Goal: Information Seeking & Learning: Learn about a topic

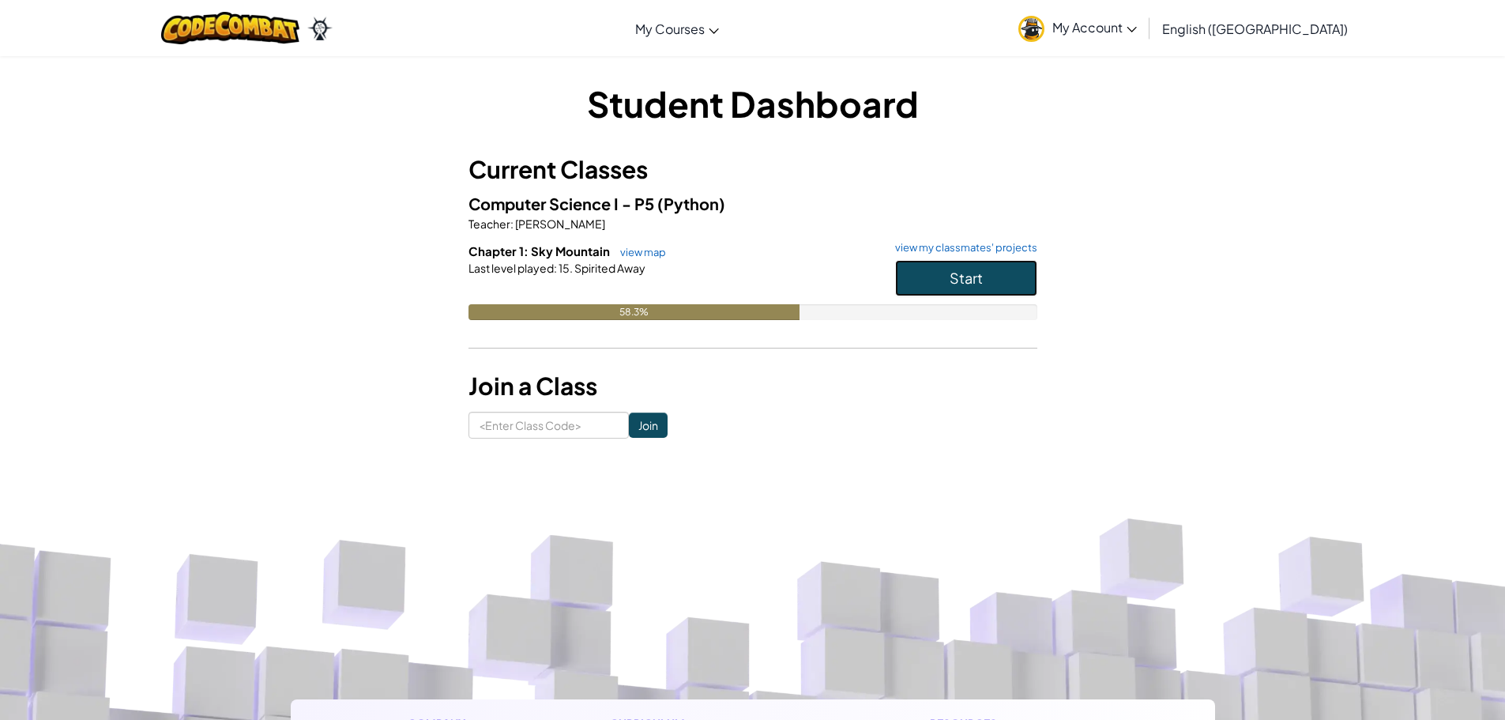
click at [939, 287] on button "Start" at bounding box center [966, 278] width 142 height 36
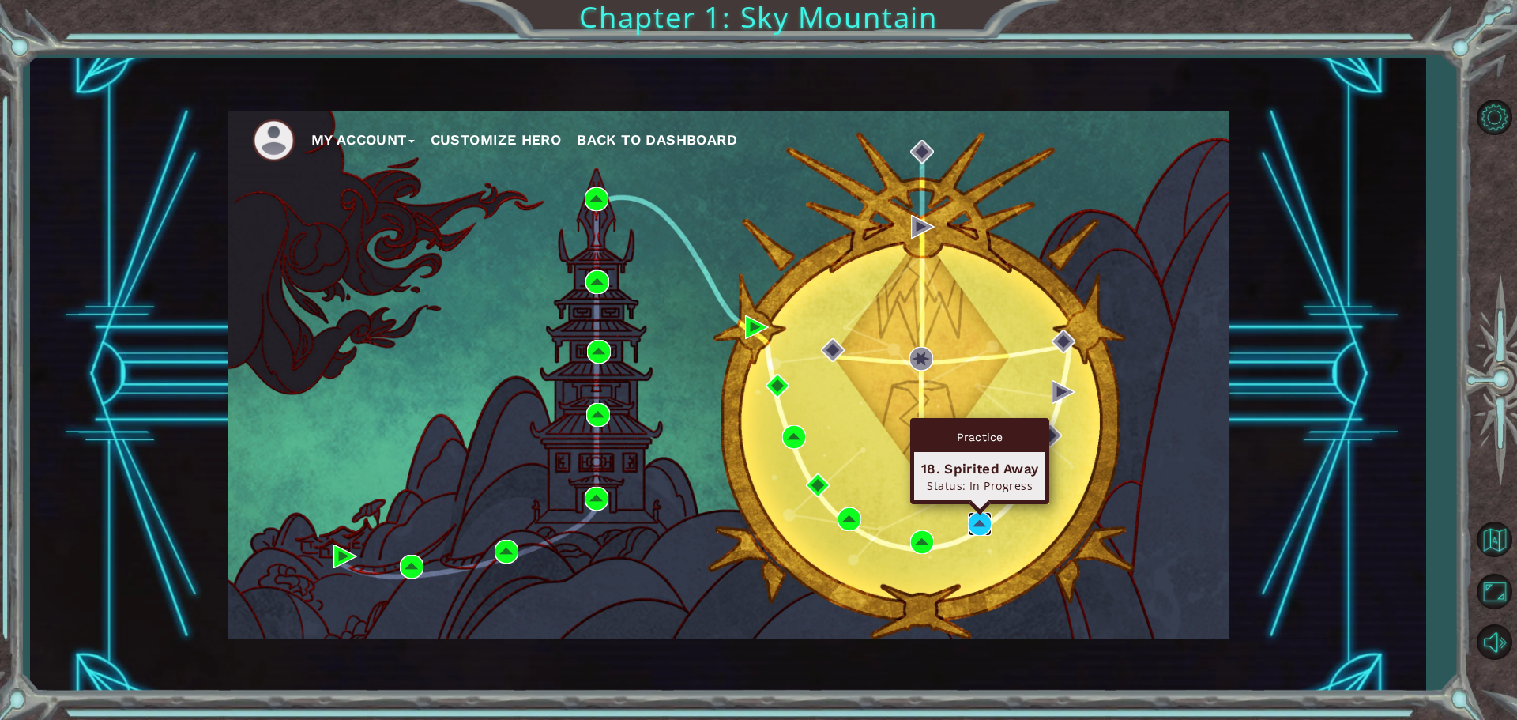
click at [969, 525] on img at bounding box center [980, 524] width 24 height 24
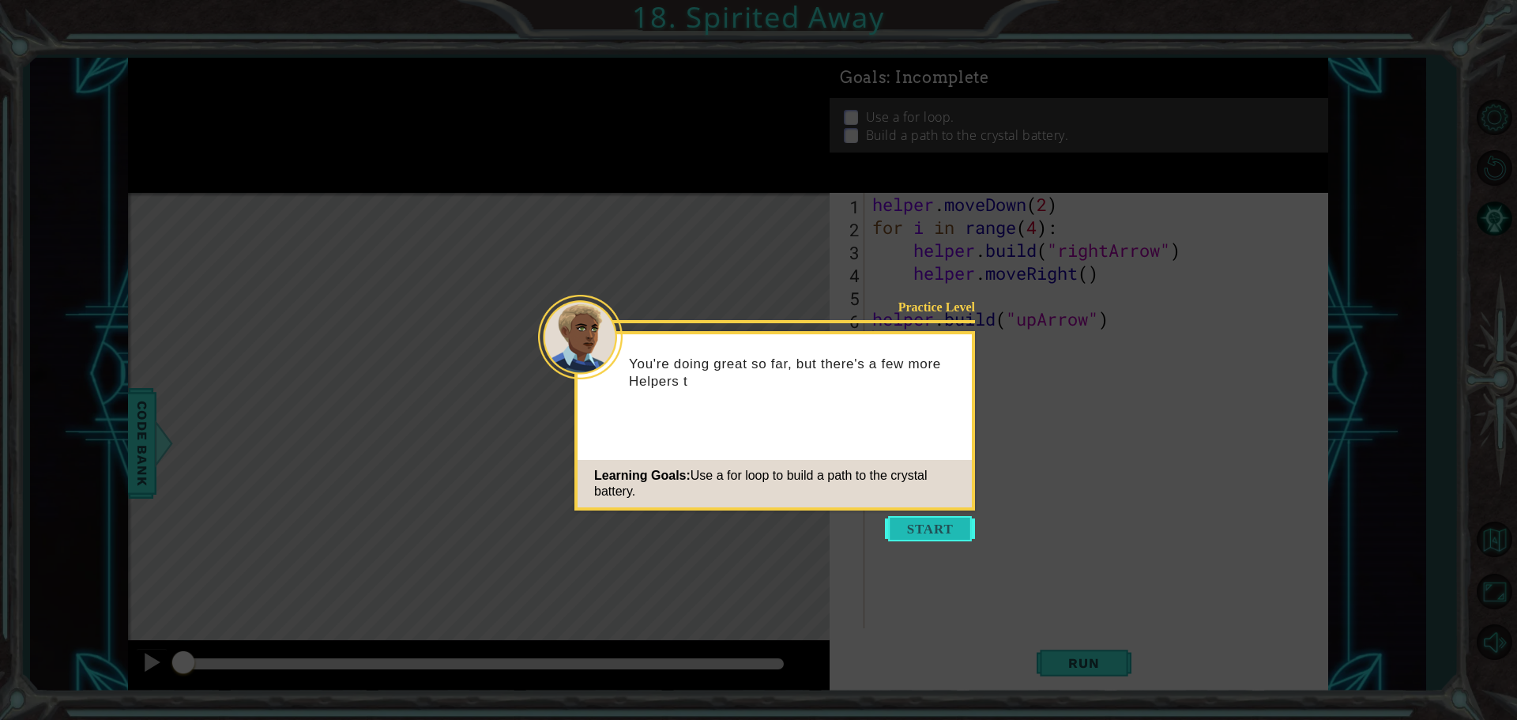
click at [931, 528] on button "Start" at bounding box center [930, 528] width 90 height 25
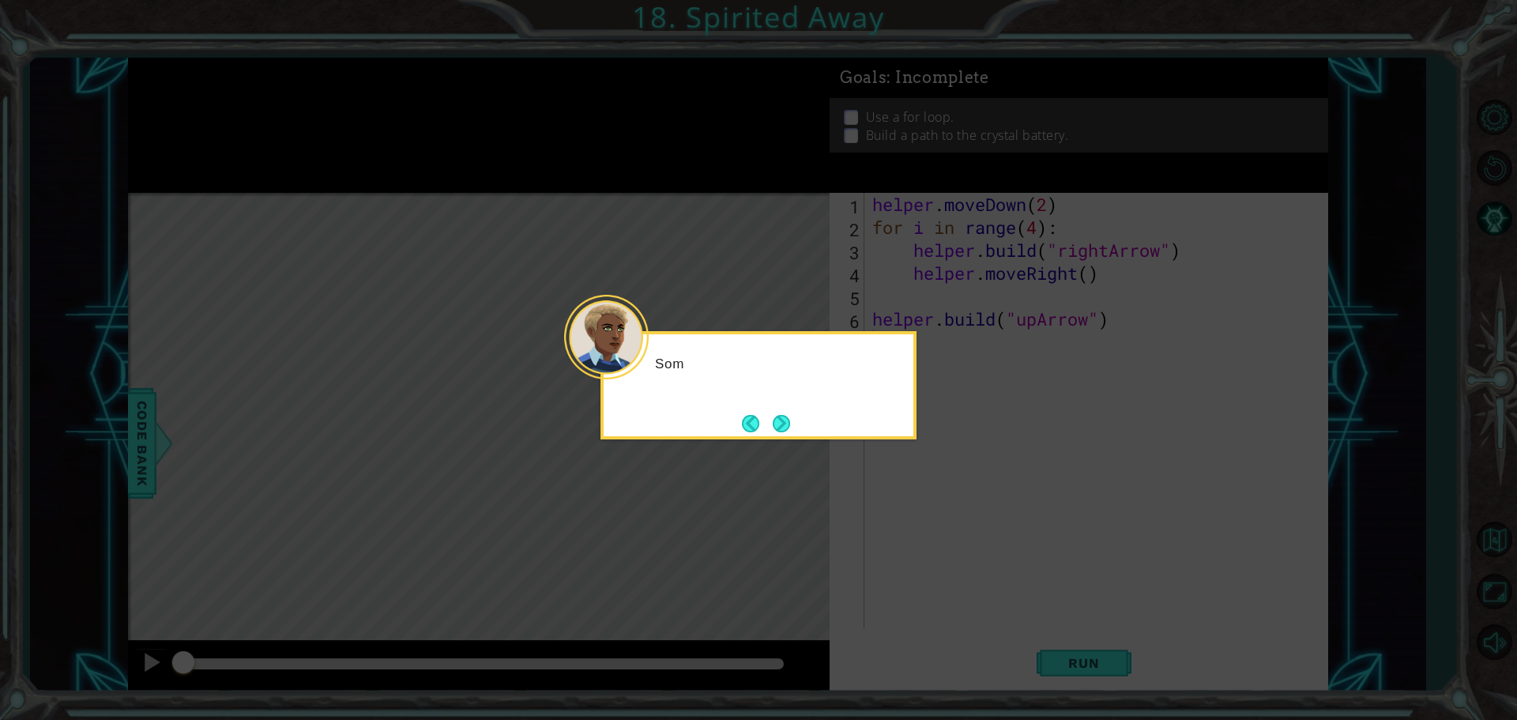
click at [934, 528] on icon at bounding box center [758, 360] width 1517 height 720
click at [776, 422] on button "Next" at bounding box center [781, 423] width 17 height 17
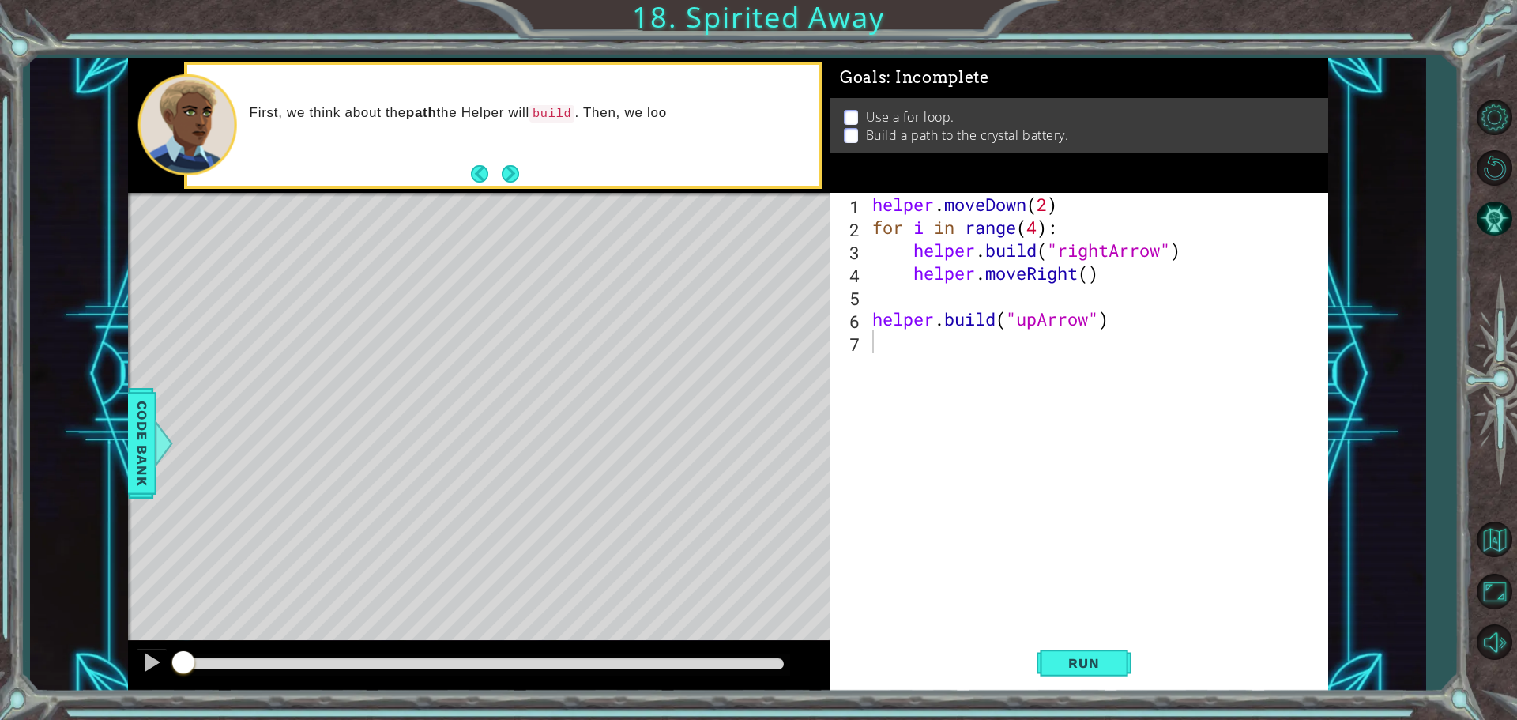
click at [809, 274] on div "Level Map" at bounding box center [493, 425] width 730 height 465
click at [514, 167] on button "Next" at bounding box center [510, 173] width 17 height 17
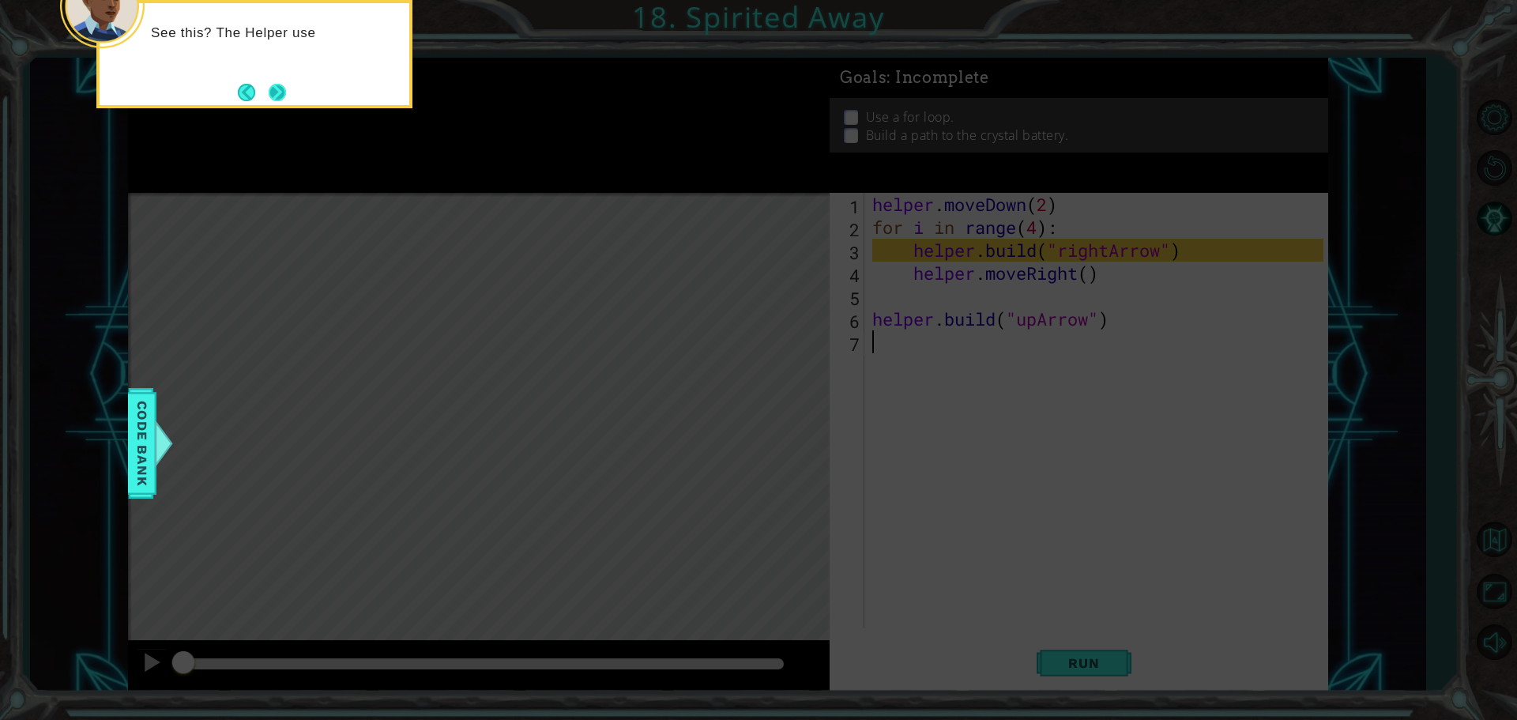
click at [271, 96] on button "Next" at bounding box center [278, 92] width 18 height 18
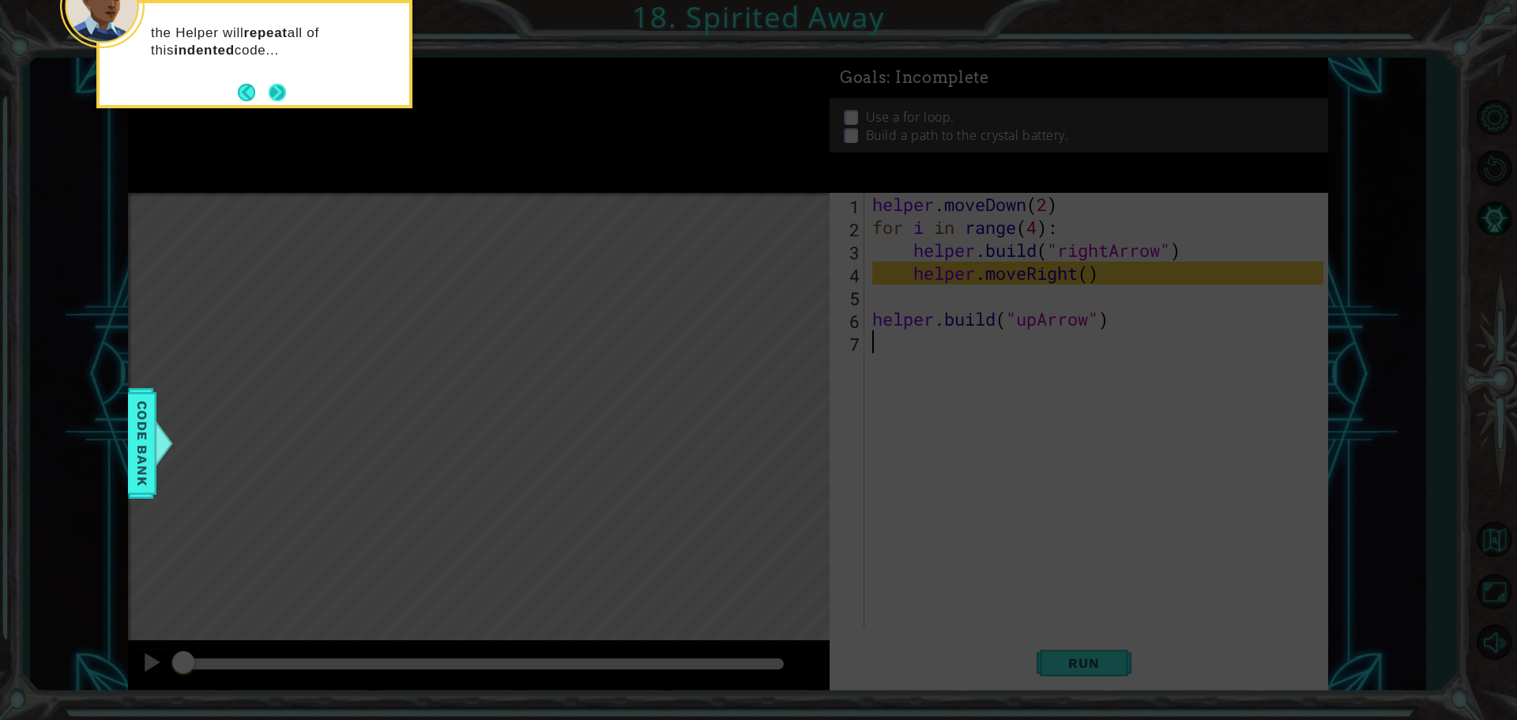
click at [281, 90] on button "Next" at bounding box center [277, 92] width 17 height 17
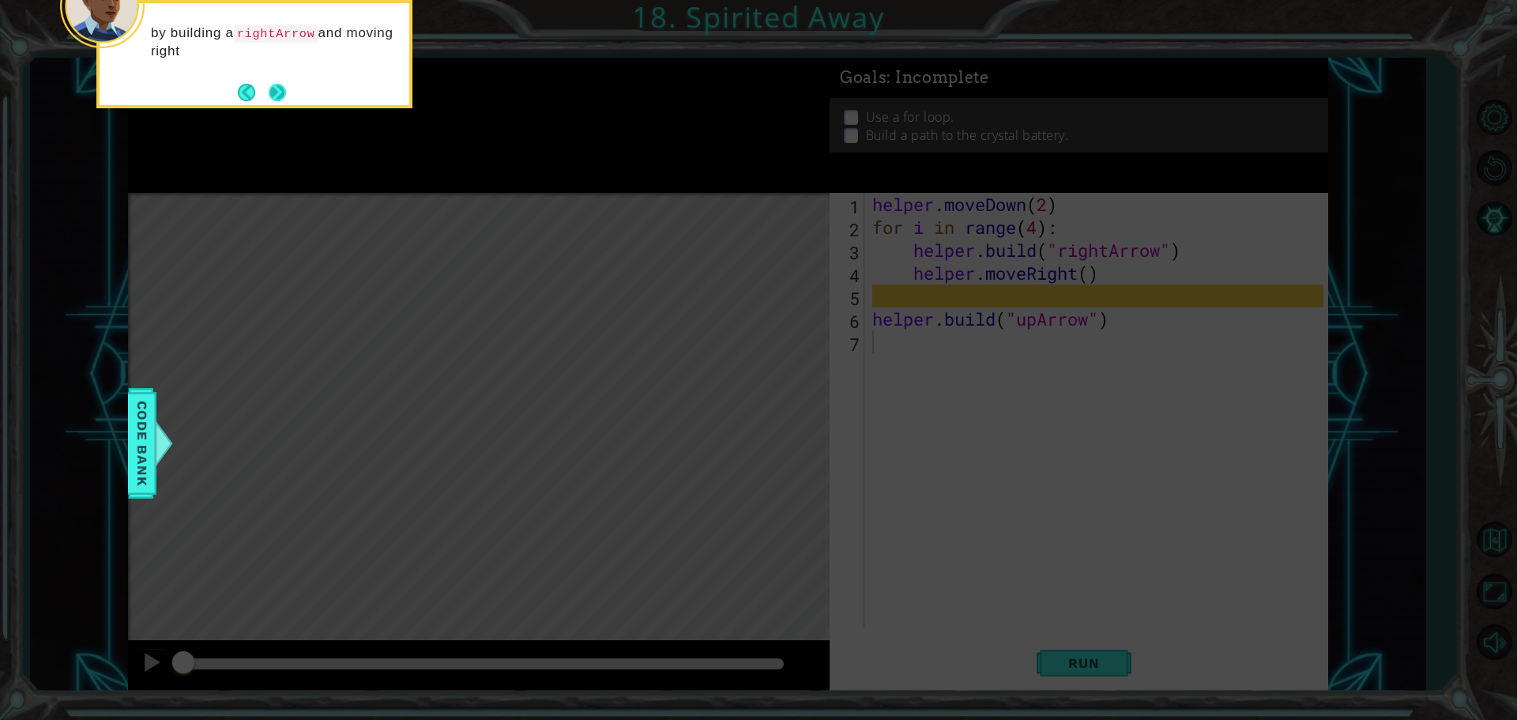
click at [280, 100] on button "Next" at bounding box center [277, 92] width 17 height 17
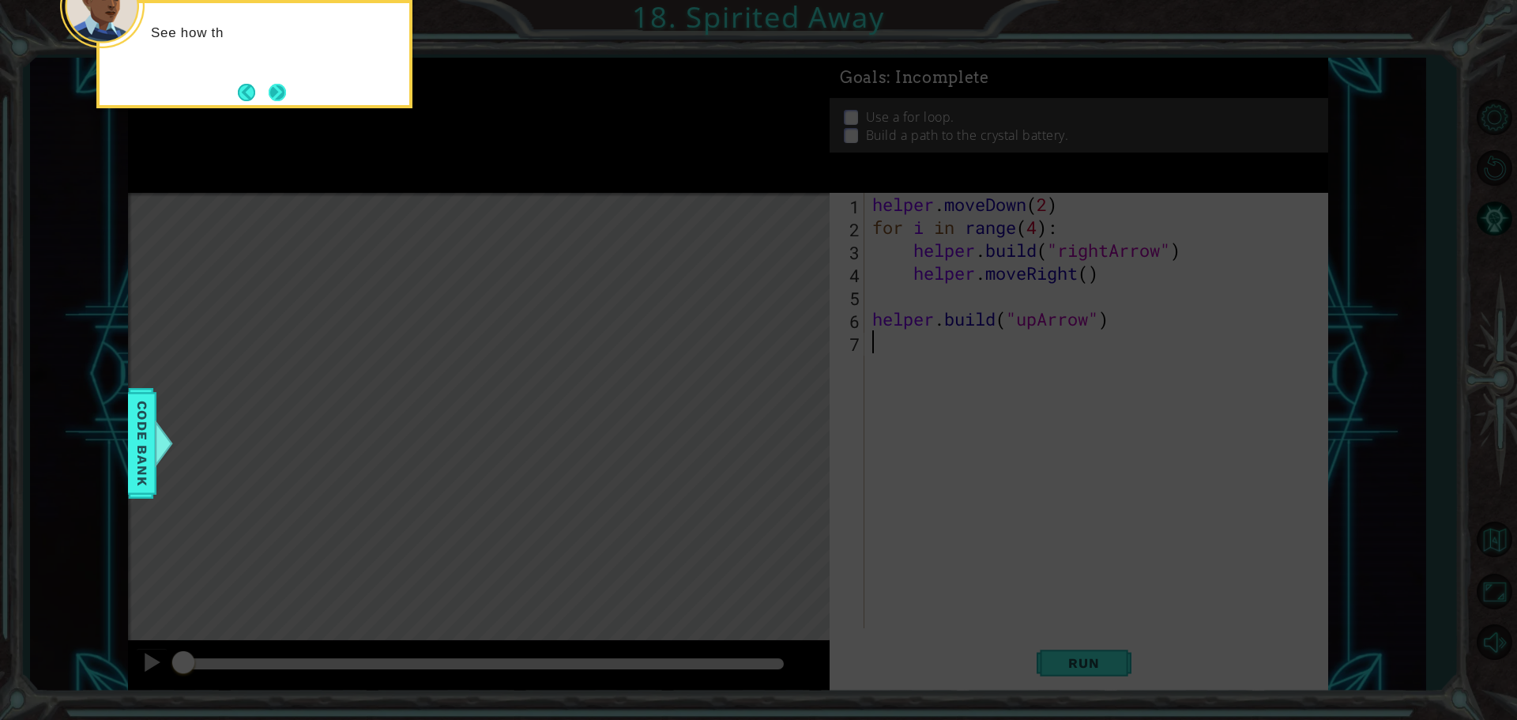
click at [283, 93] on button "Next" at bounding box center [277, 92] width 17 height 17
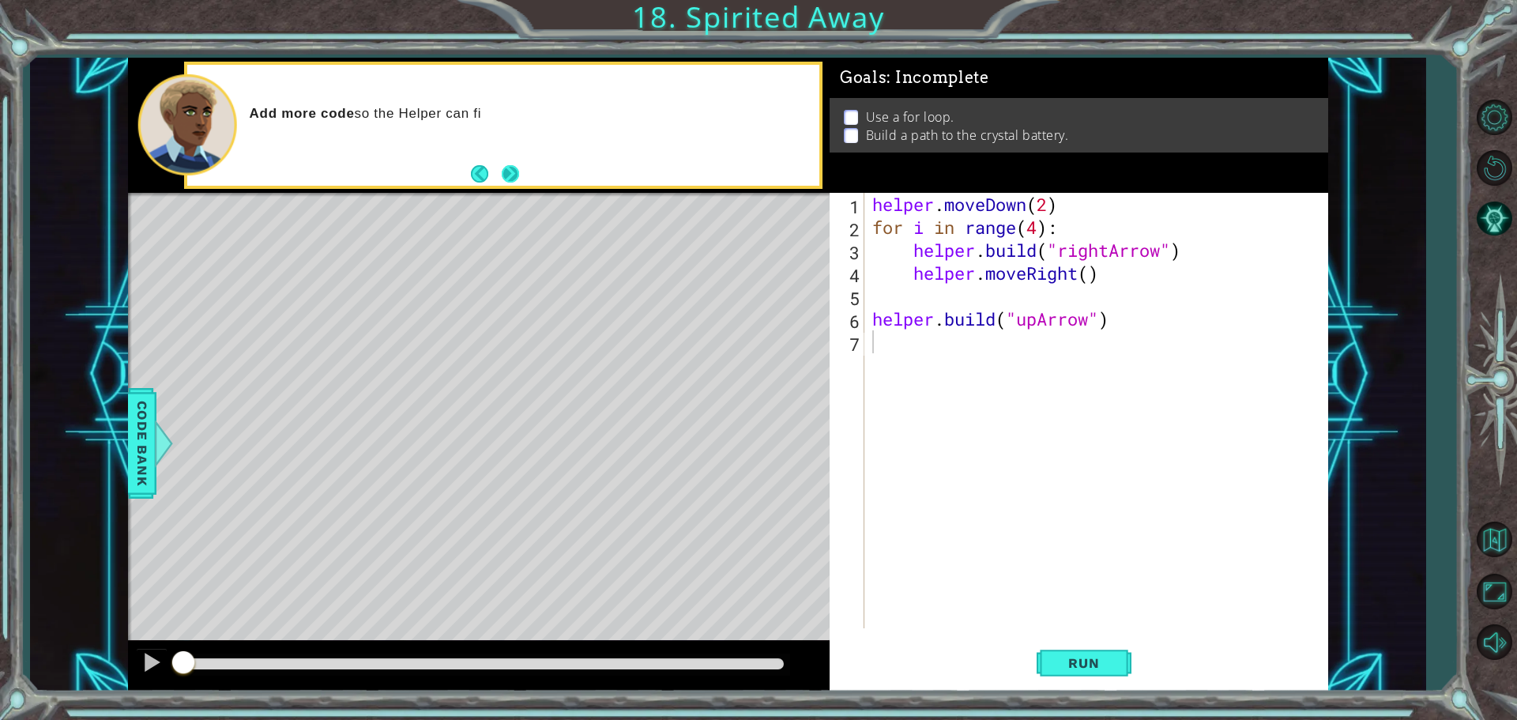
click at [506, 175] on button "Next" at bounding box center [510, 173] width 17 height 17
click at [149, 479] on span "Code Bank" at bounding box center [142, 443] width 25 height 96
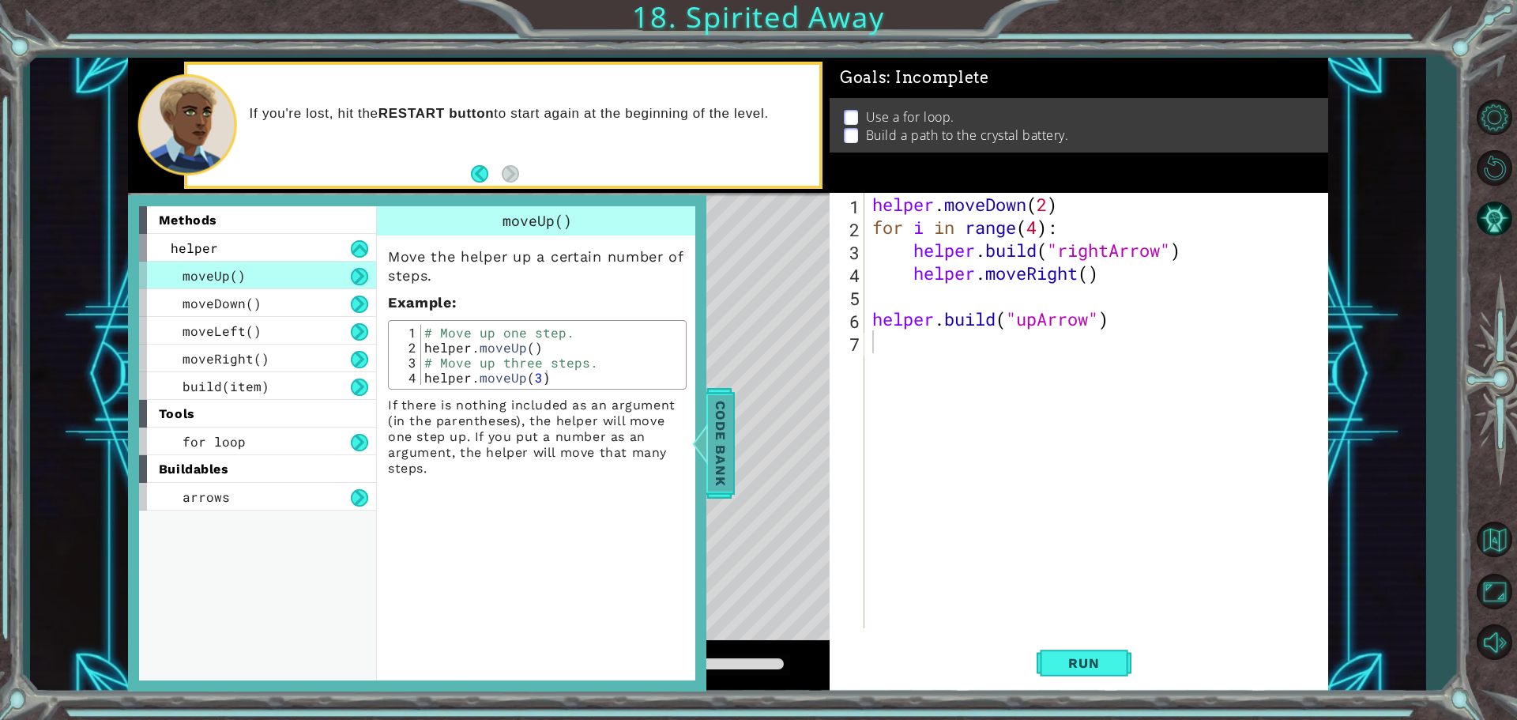
click at [705, 439] on div at bounding box center [700, 443] width 20 height 47
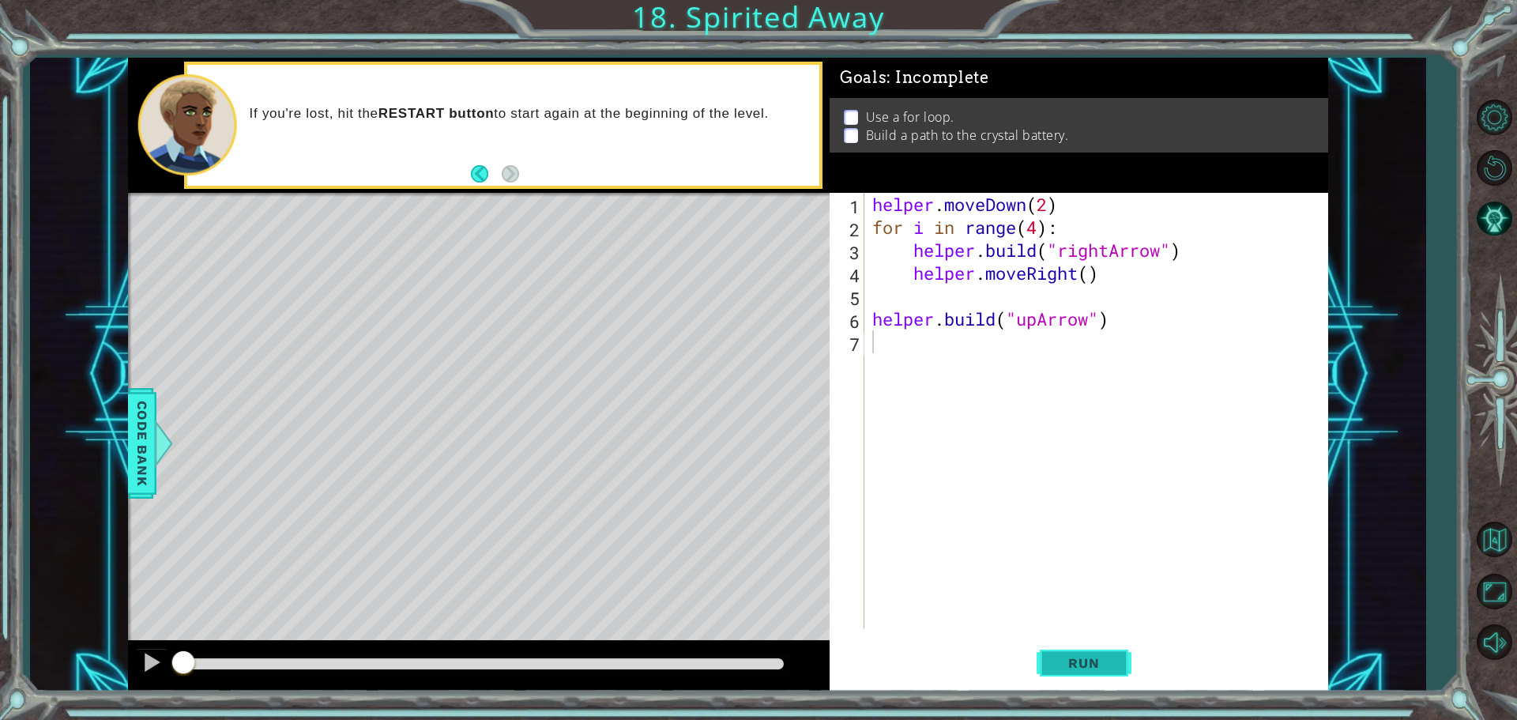
click at [1082, 651] on button "Run" at bounding box center [1084, 663] width 95 height 50
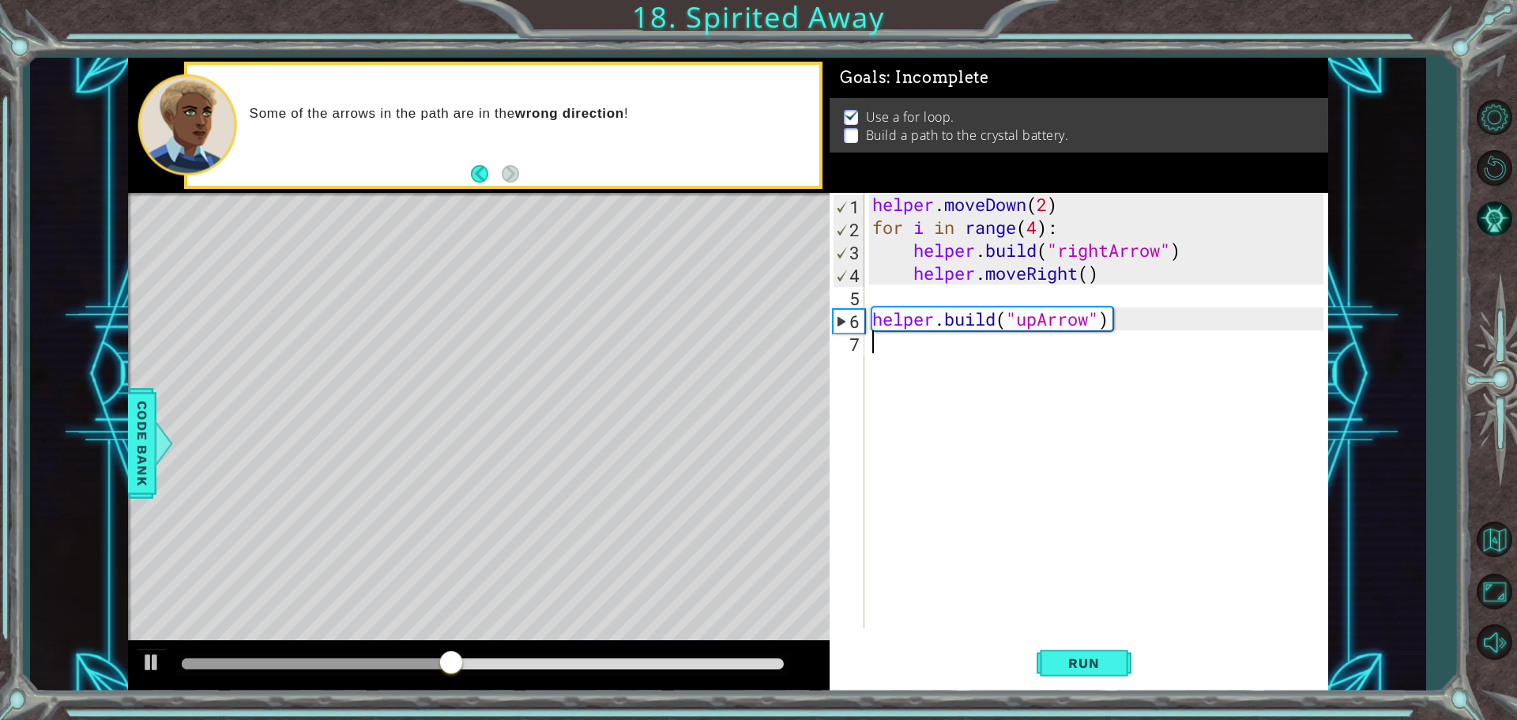
drag, startPoint x: 1084, startPoint y: 645, endPoint x: 956, endPoint y: 495, distance: 196.7
click at [956, 495] on div "helper . moveDown ( 2 ) for i in range ( 4 ) : helper . build ( "rightArrow" ) …" at bounding box center [1100, 433] width 462 height 481
click at [910, 352] on div "helper . moveDown ( 2 ) for i in range ( 4 ) : helper . build ( "rightArrow" ) …" at bounding box center [1100, 433] width 462 height 481
type textarea "y"
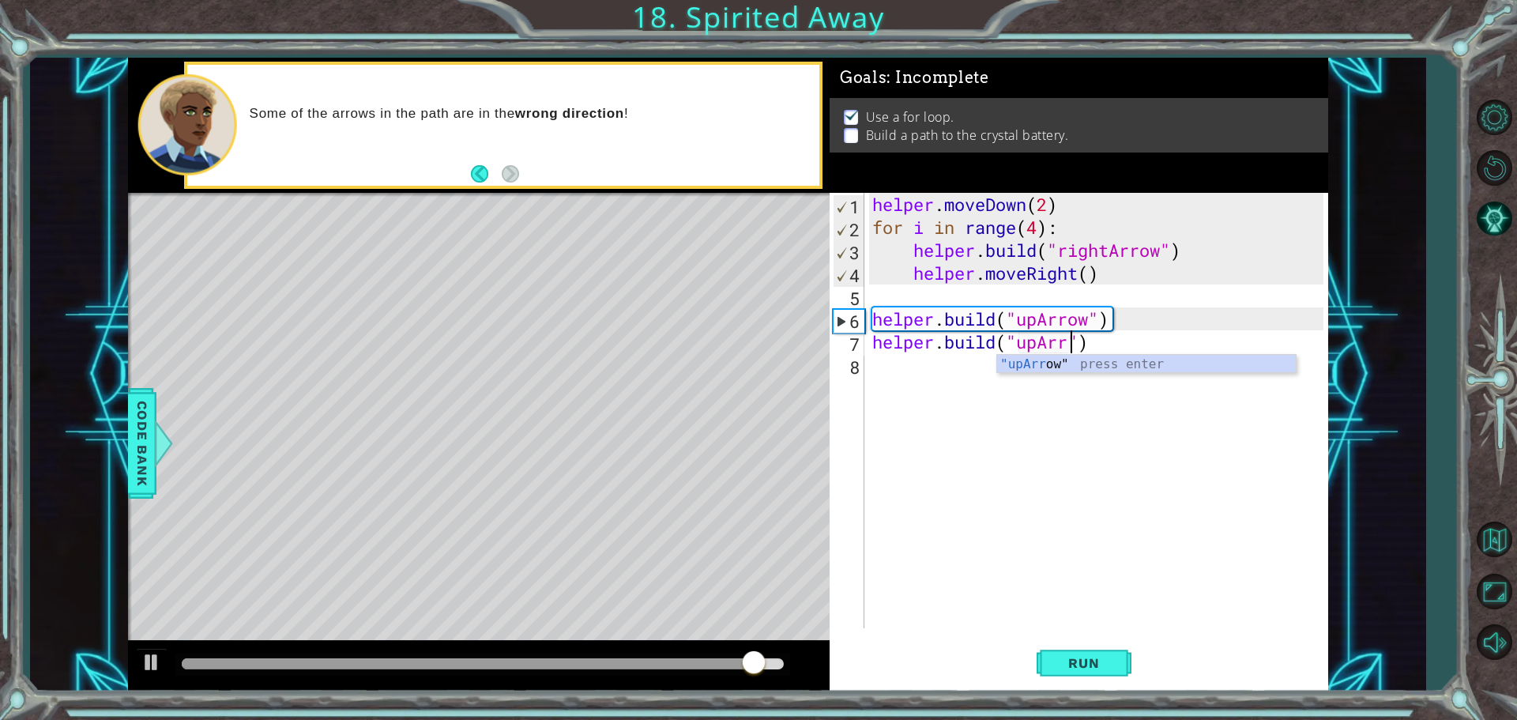
scroll to position [0, 9]
type textarea "[DOMAIN_NAME]("upArrow")"
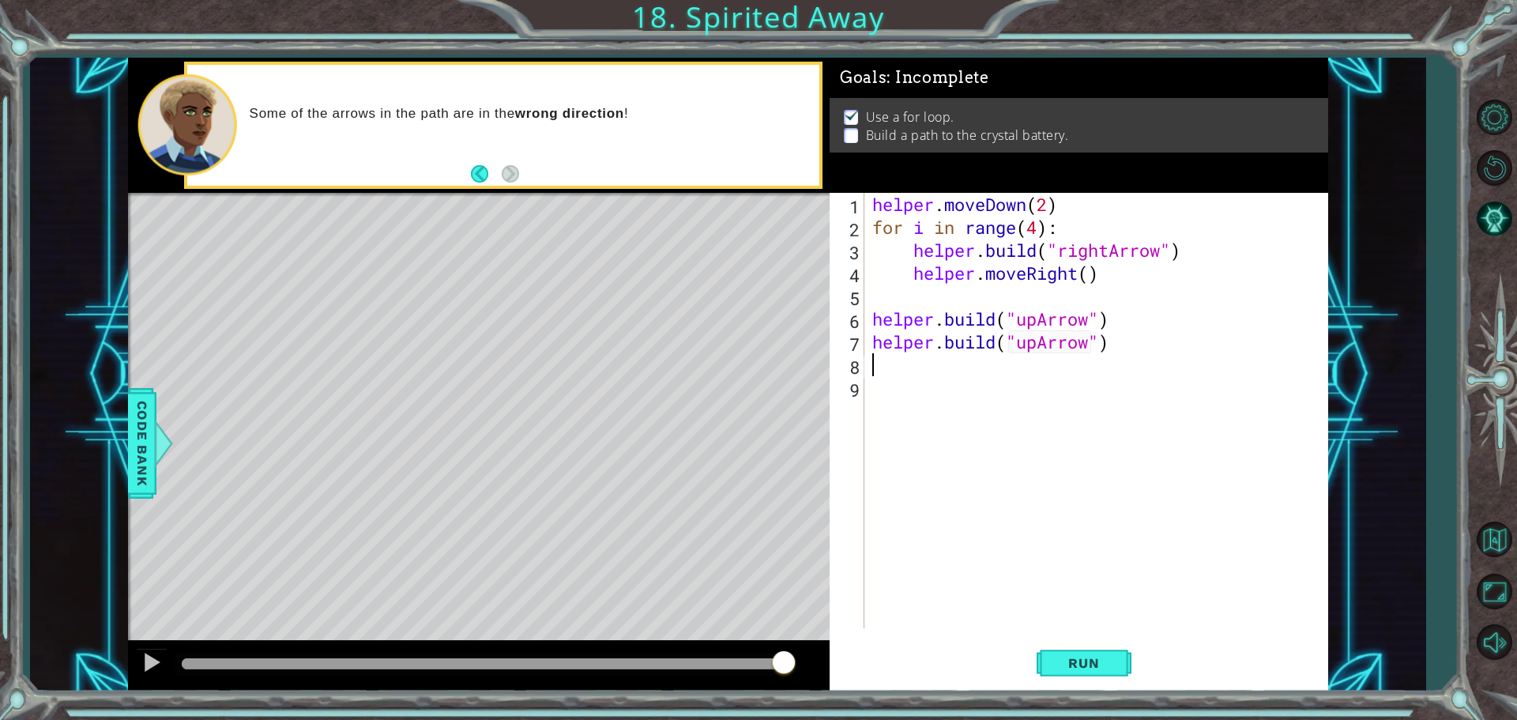
scroll to position [0, 0]
drag, startPoint x: 1111, startPoint y: 665, endPoint x: 1119, endPoint y: 661, distance: 8.8
click at [1113, 665] on span "Run" at bounding box center [1083, 663] width 62 height 16
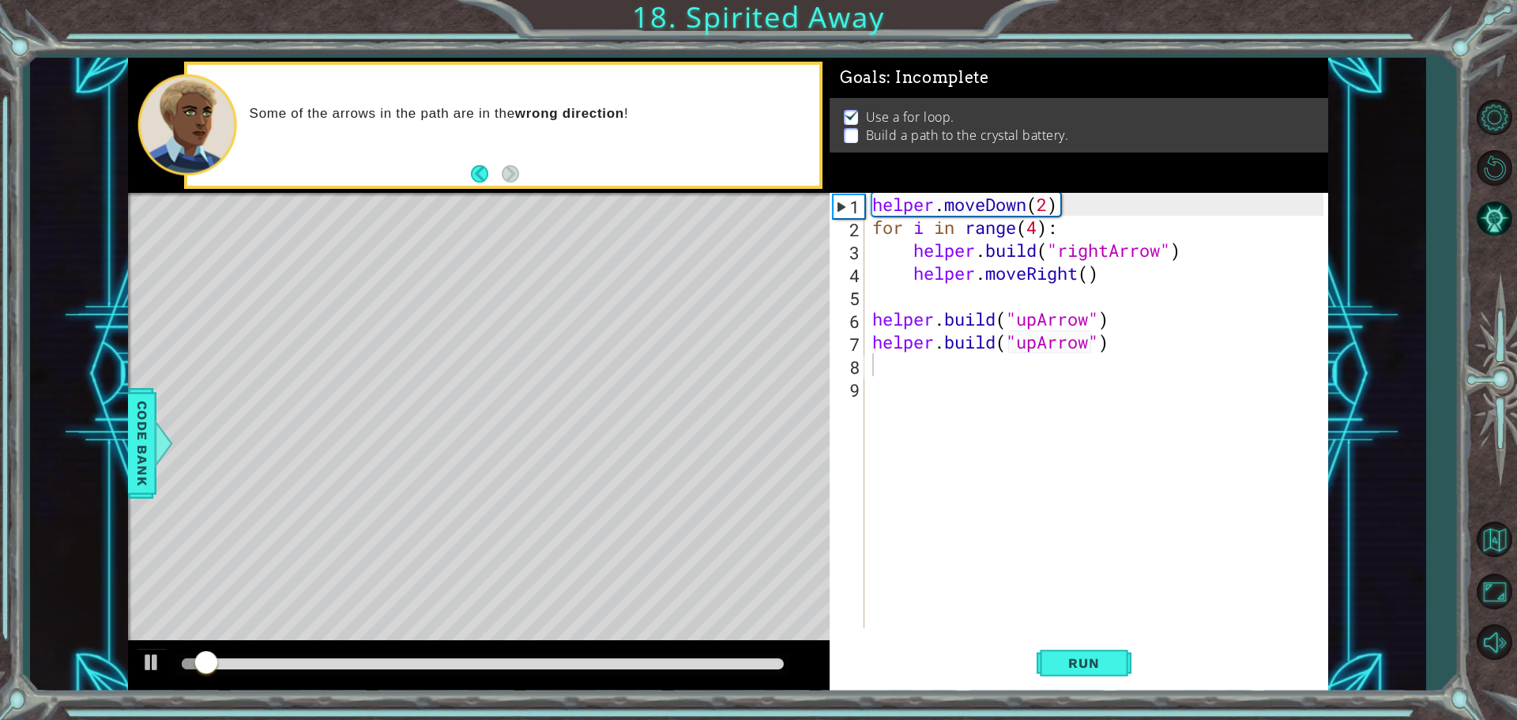
drag, startPoint x: 592, startPoint y: 675, endPoint x: 609, endPoint y: 680, distance: 18.2
click at [602, 680] on div at bounding box center [479, 666] width 702 height 51
click at [606, 659] on div at bounding box center [483, 663] width 602 height 11
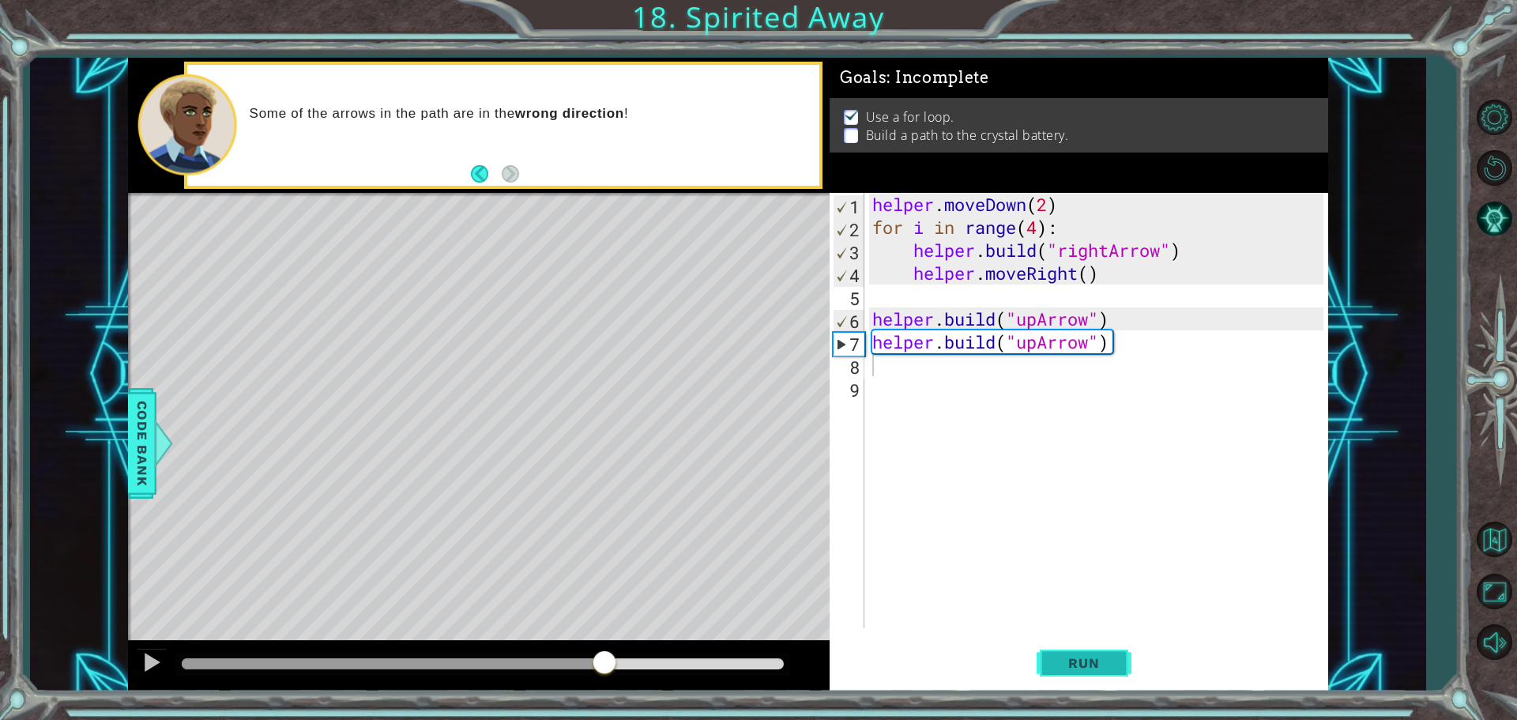
click at [1097, 664] on span "Run" at bounding box center [1083, 663] width 62 height 16
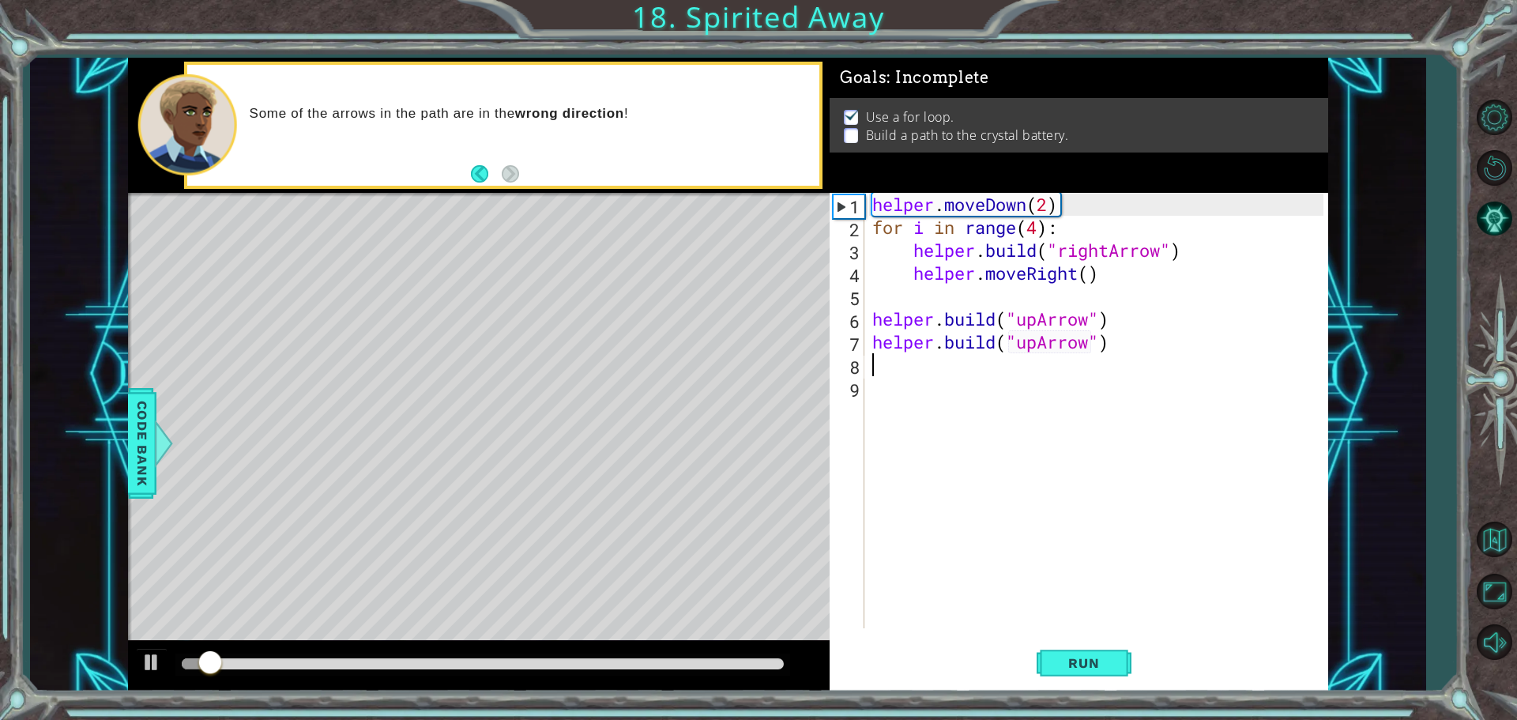
click at [1145, 297] on div "helper . moveDown ( 2 ) for i in range ( 4 ) : helper . build ( "rightArrow" ) …" at bounding box center [1100, 433] width 462 height 481
click at [1135, 318] on div "helper . moveDown ( 2 ) for i in range ( 4 ) : helper . build ( "rightArrow" ) …" at bounding box center [1100, 433] width 462 height 481
type textarea "[DOMAIN_NAME]("upArrow")"
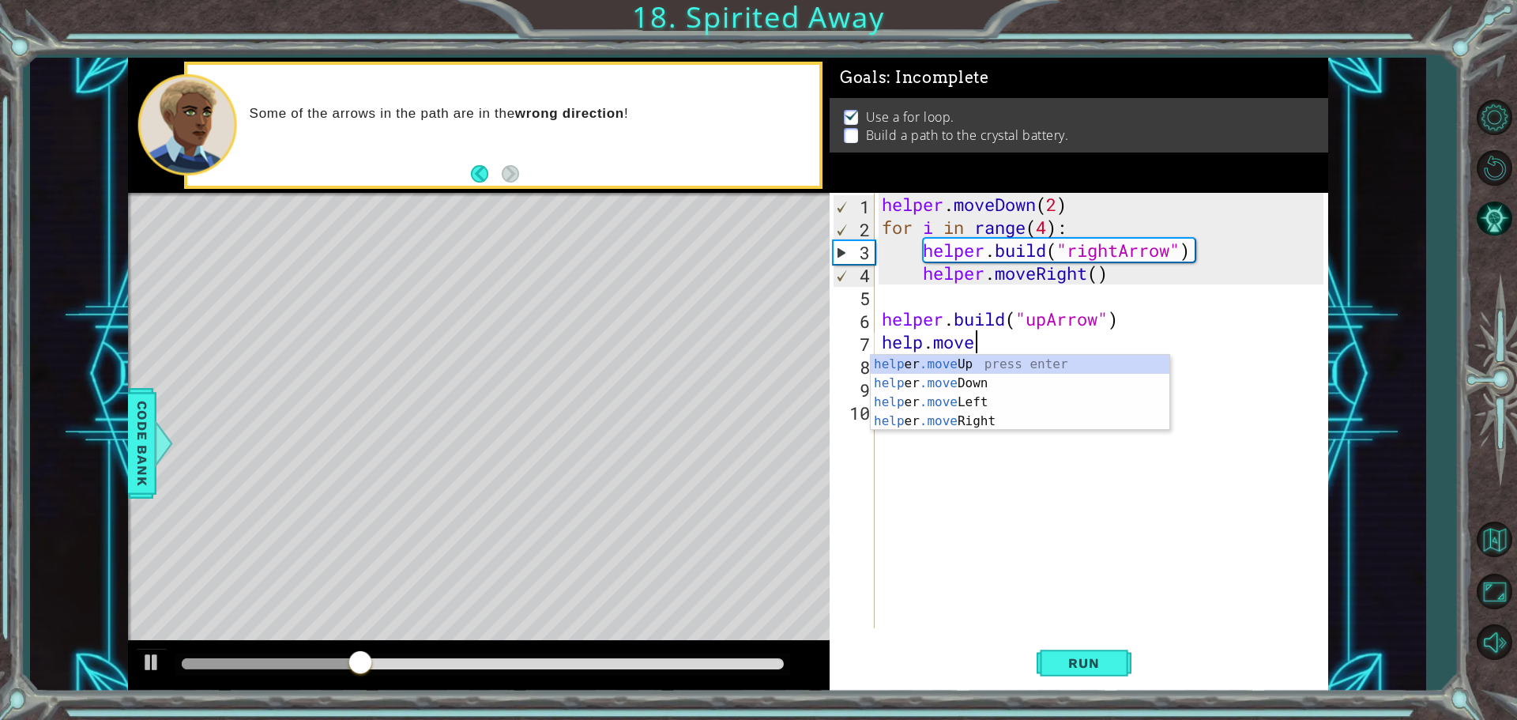
scroll to position [0, 4]
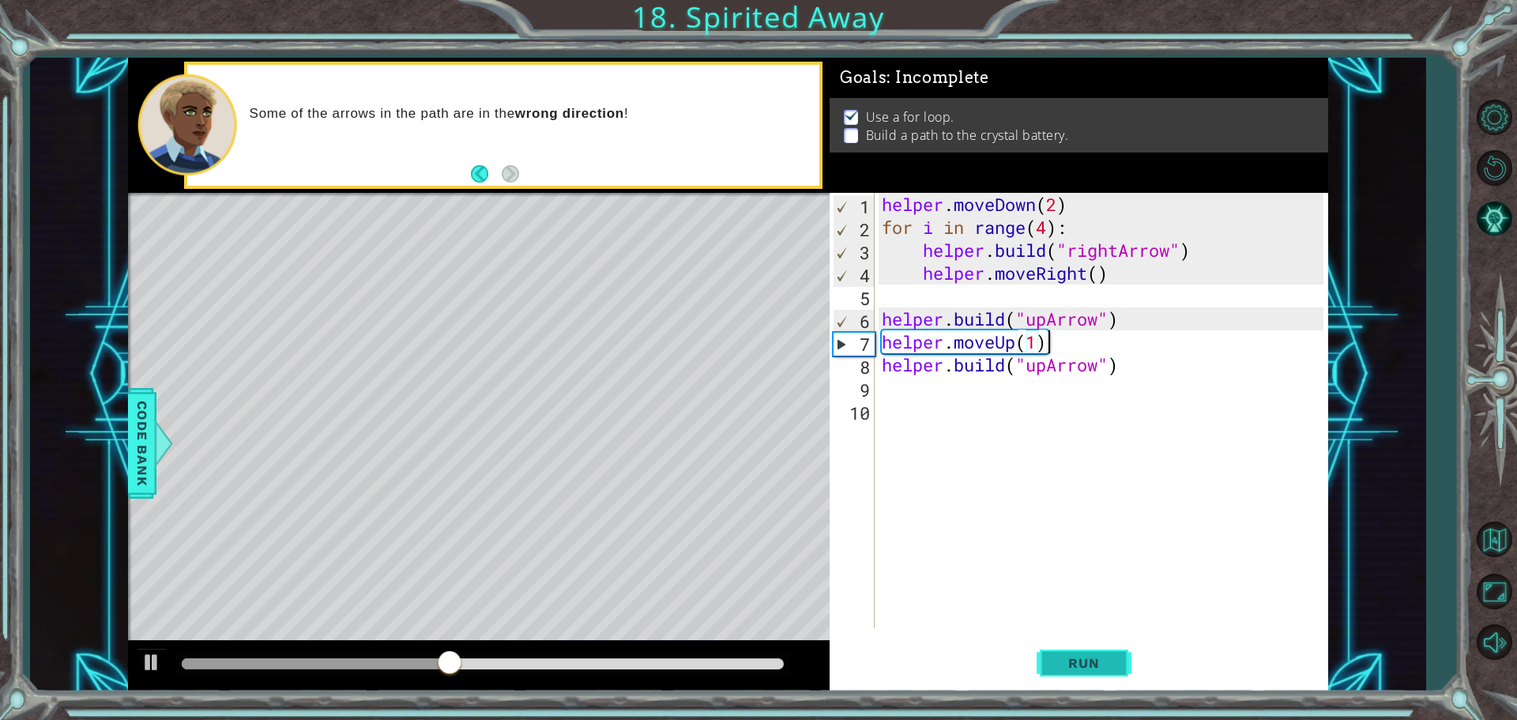
type textarea "helper.moveUp(1)"
click at [1112, 675] on button "Run" at bounding box center [1084, 663] width 95 height 50
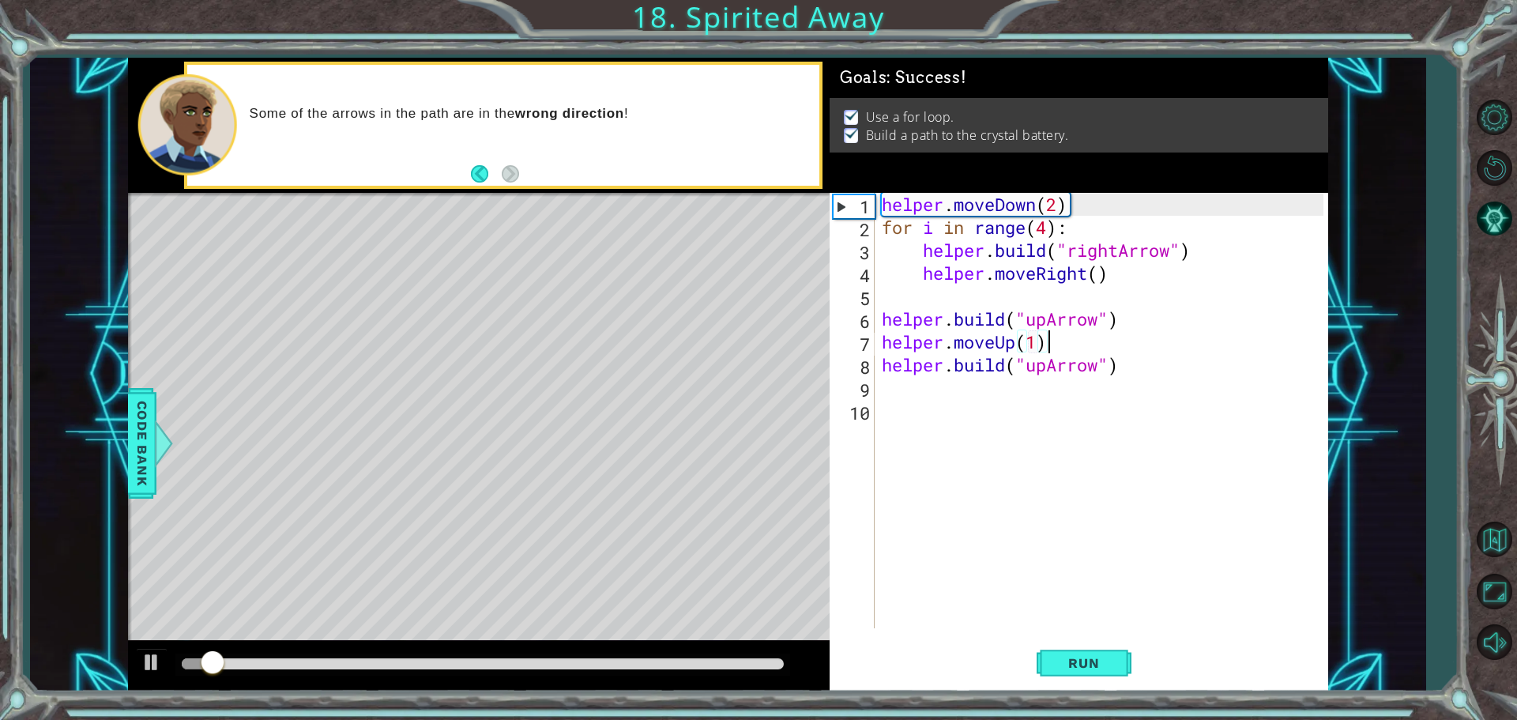
click at [543, 668] on div at bounding box center [483, 663] width 602 height 11
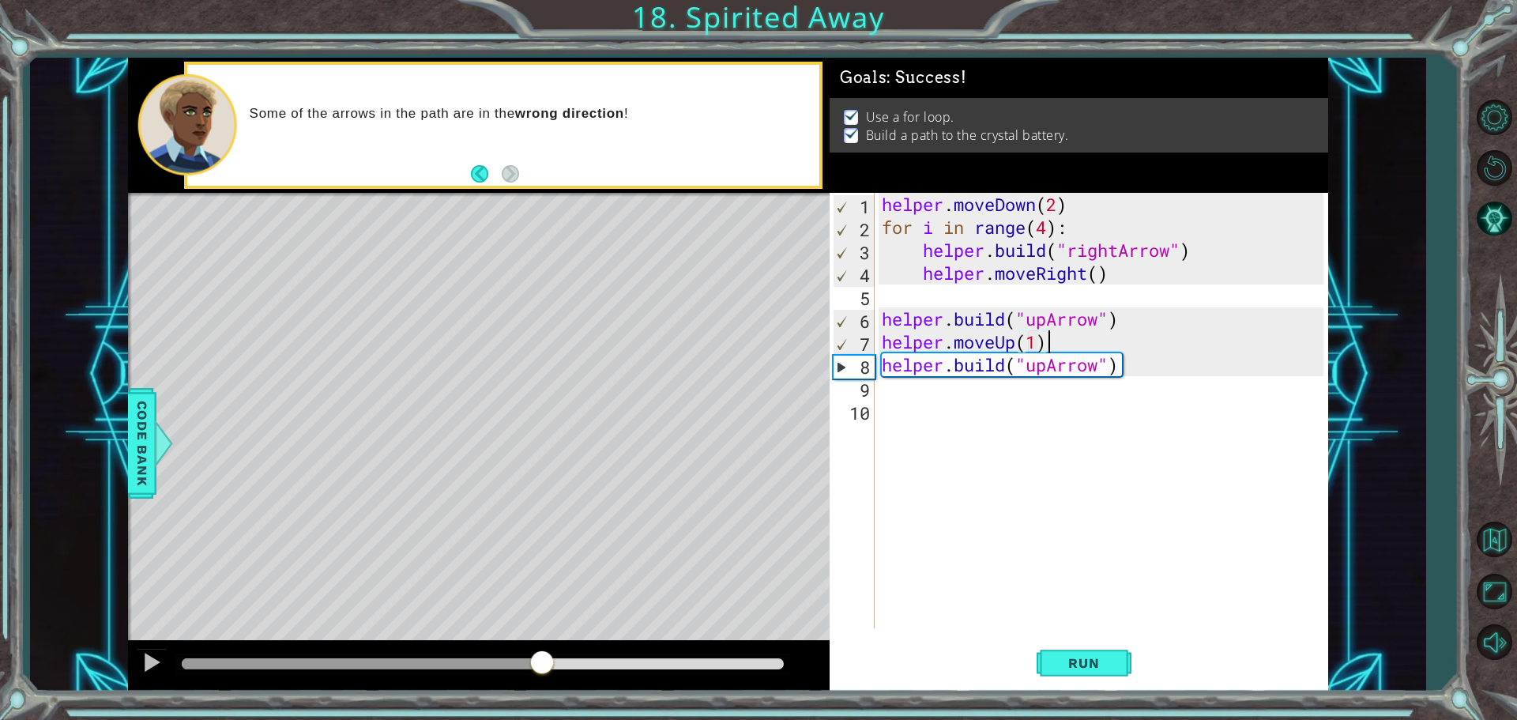
click at [603, 668] on div at bounding box center [483, 663] width 602 height 11
click at [1090, 661] on span "Run" at bounding box center [1083, 663] width 62 height 16
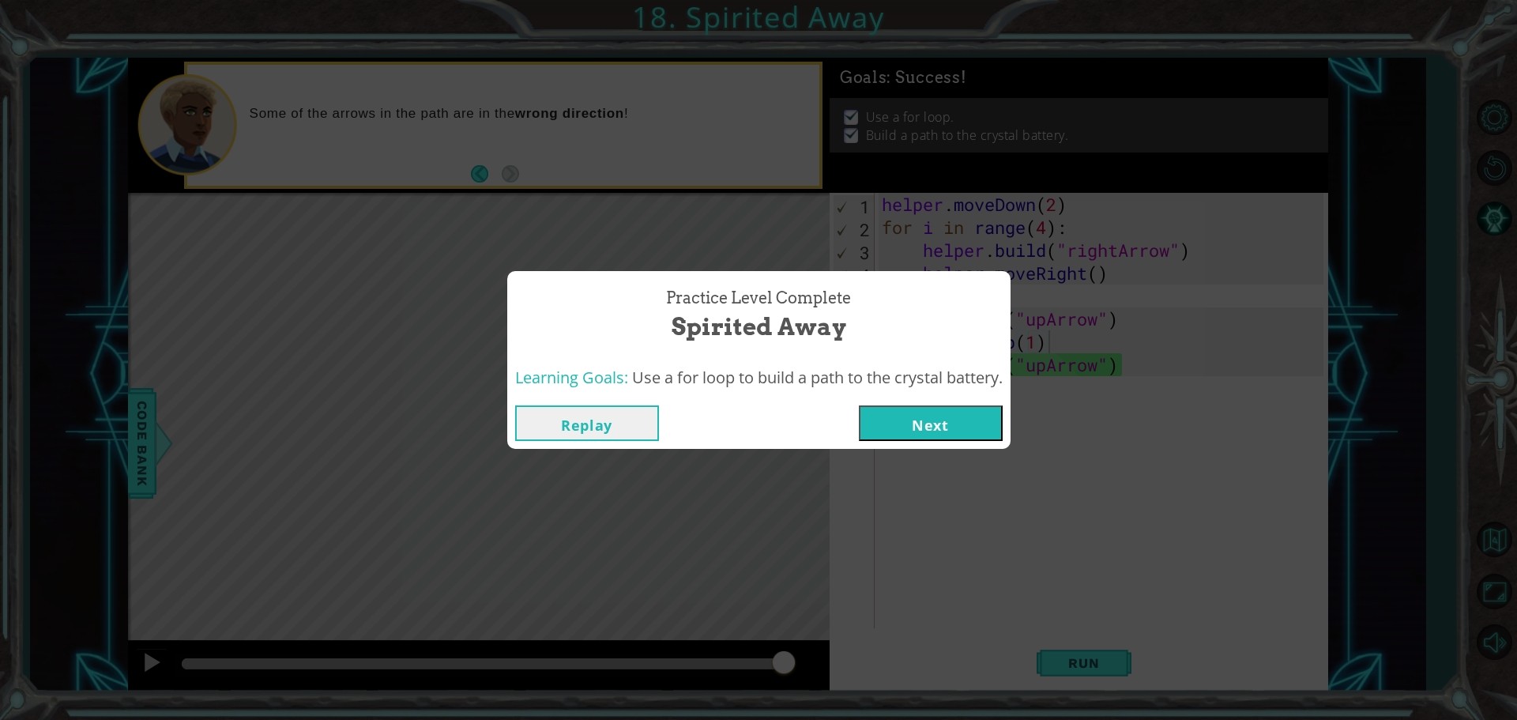
click at [914, 405] on button "Next" at bounding box center [931, 423] width 144 height 36
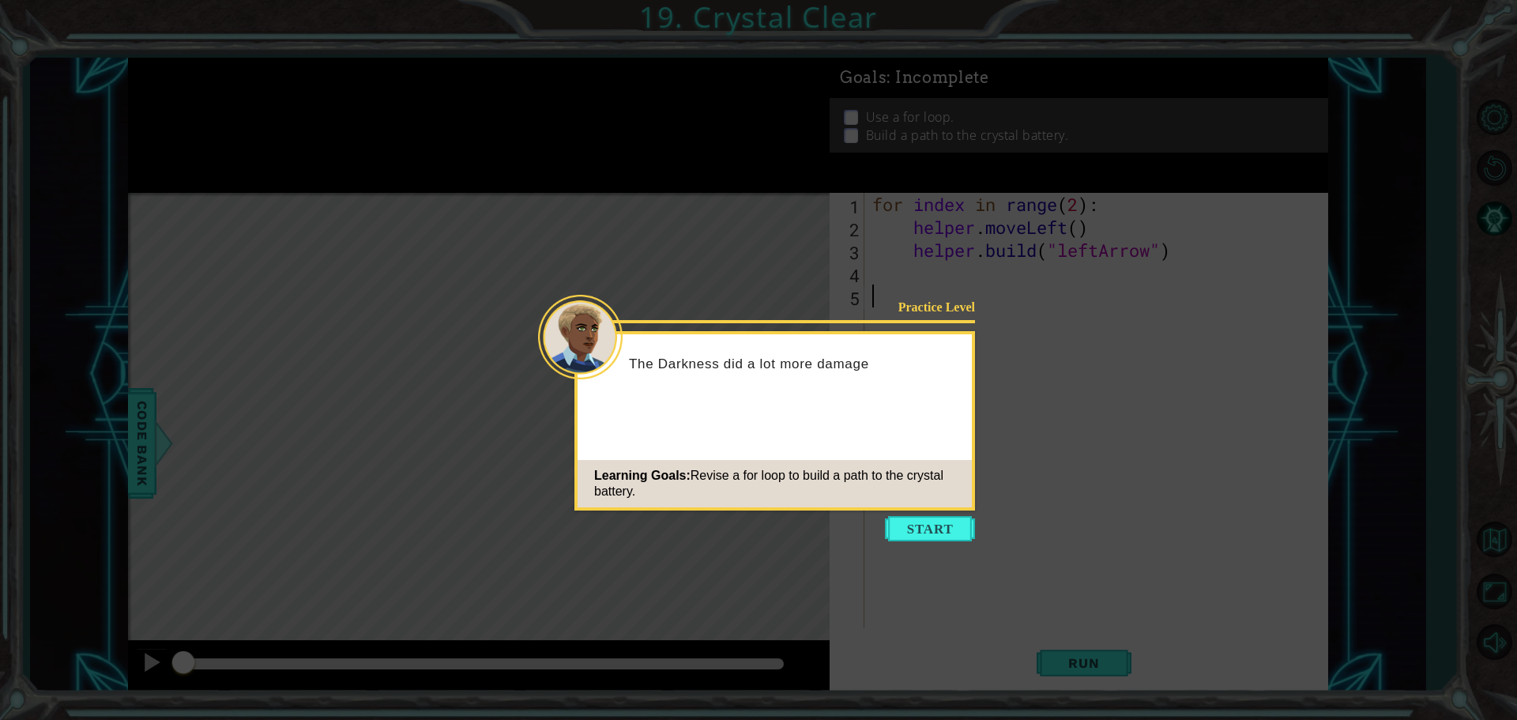
click at [960, 525] on button "Start" at bounding box center [930, 528] width 90 height 25
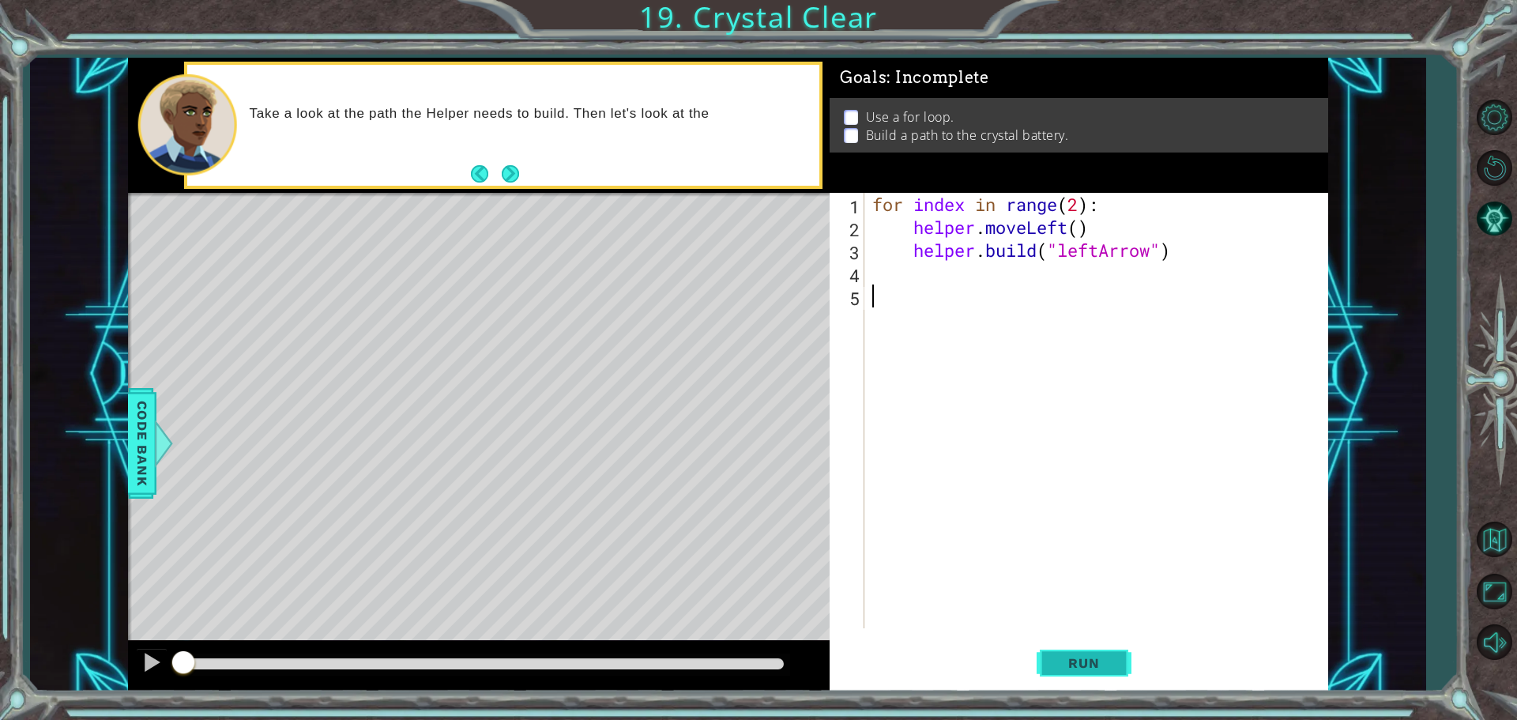
click at [1110, 658] on span "Run" at bounding box center [1083, 663] width 62 height 16
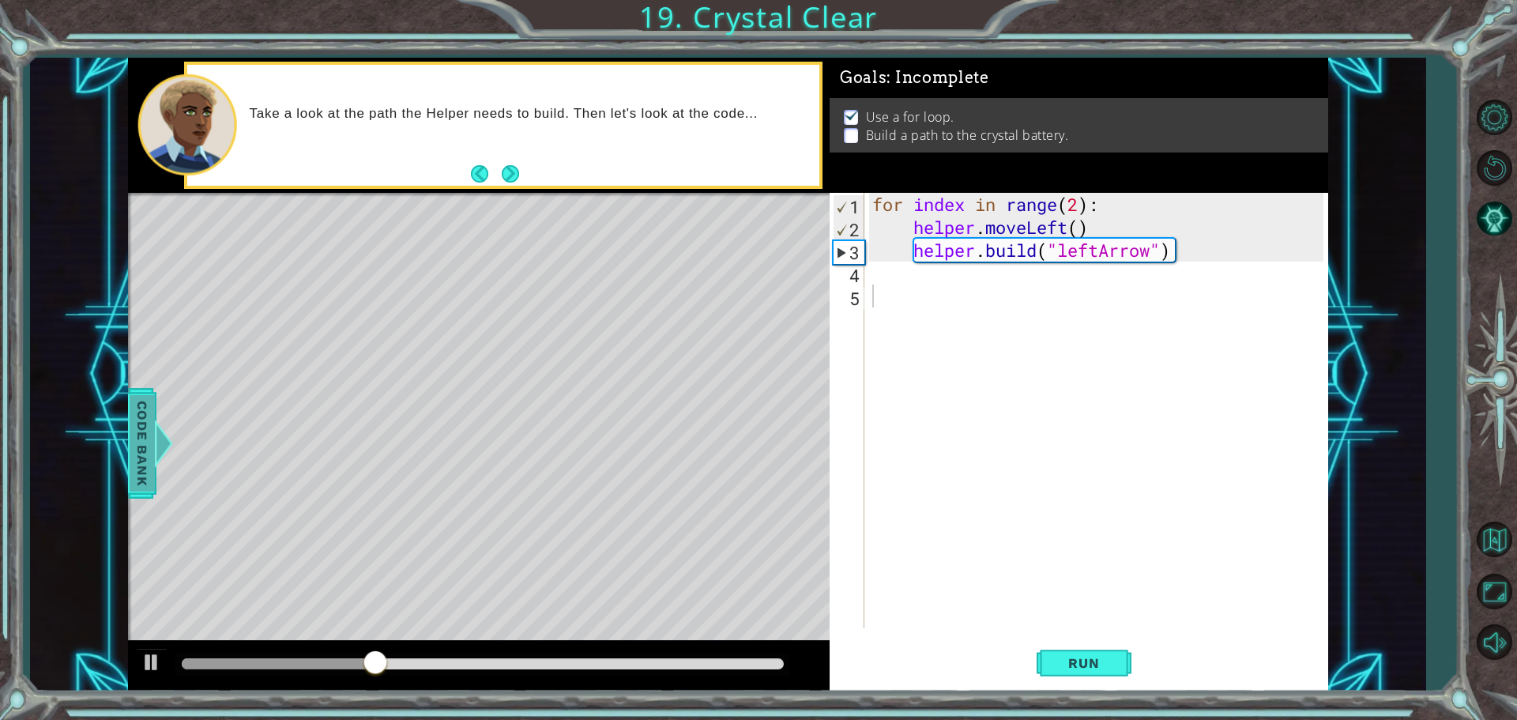
click at [149, 405] on span "Code Bank" at bounding box center [142, 443] width 25 height 96
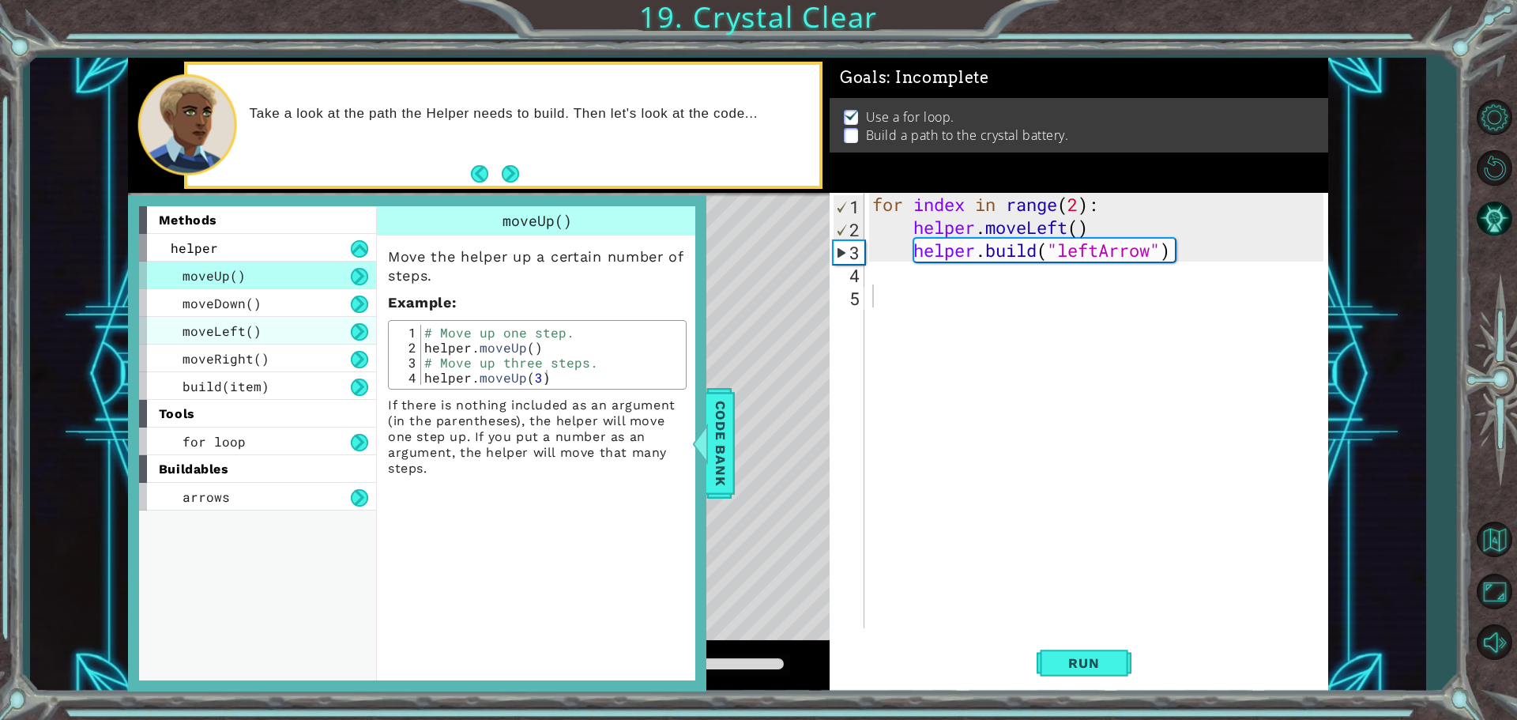
click at [201, 328] on span "moveLeft()" at bounding box center [222, 330] width 79 height 17
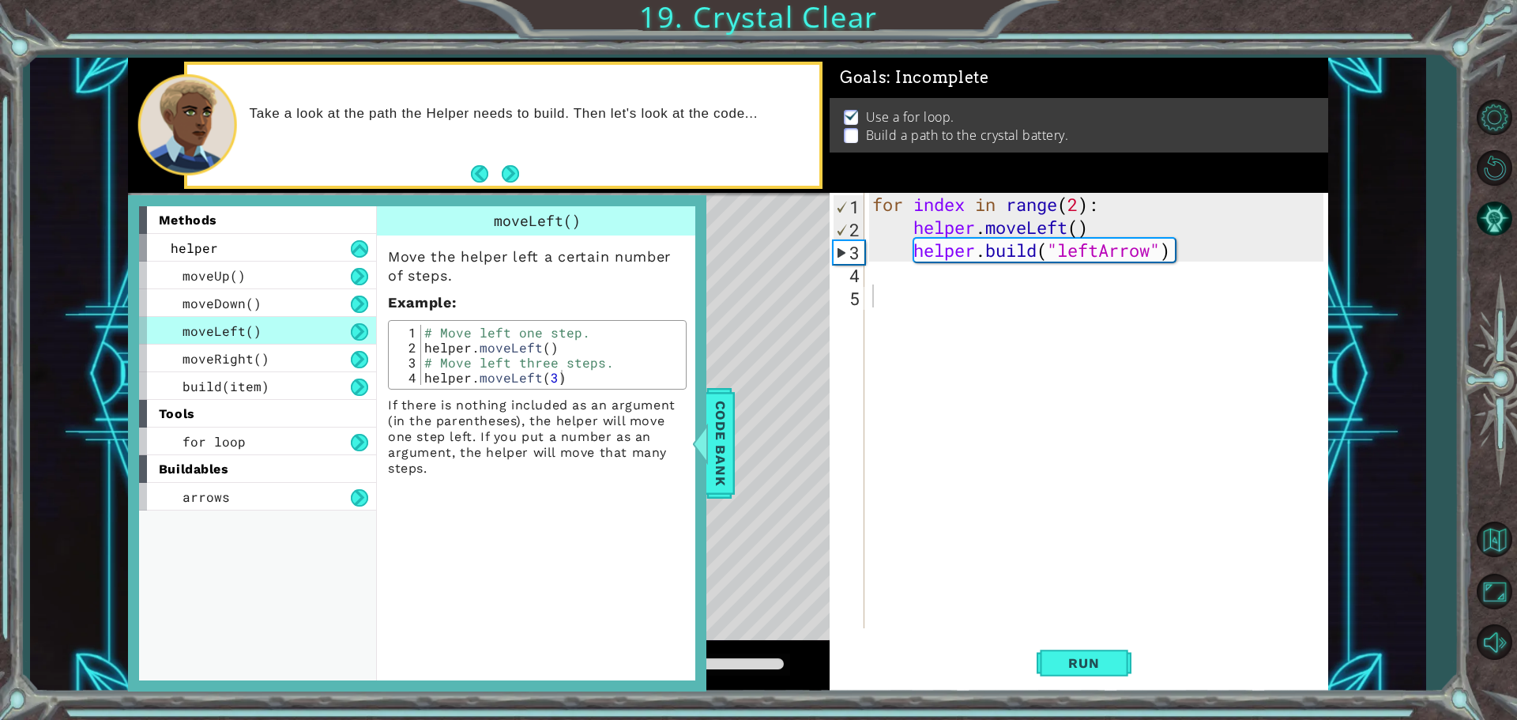
click at [254, 322] on div "moveLeft()" at bounding box center [257, 331] width 237 height 28
click at [261, 326] on div "moveLeft()" at bounding box center [257, 331] width 237 height 28
click at [352, 333] on button at bounding box center [359, 331] width 17 height 17
click at [361, 333] on button at bounding box center [359, 331] width 17 height 17
click at [362, 333] on button at bounding box center [359, 331] width 17 height 17
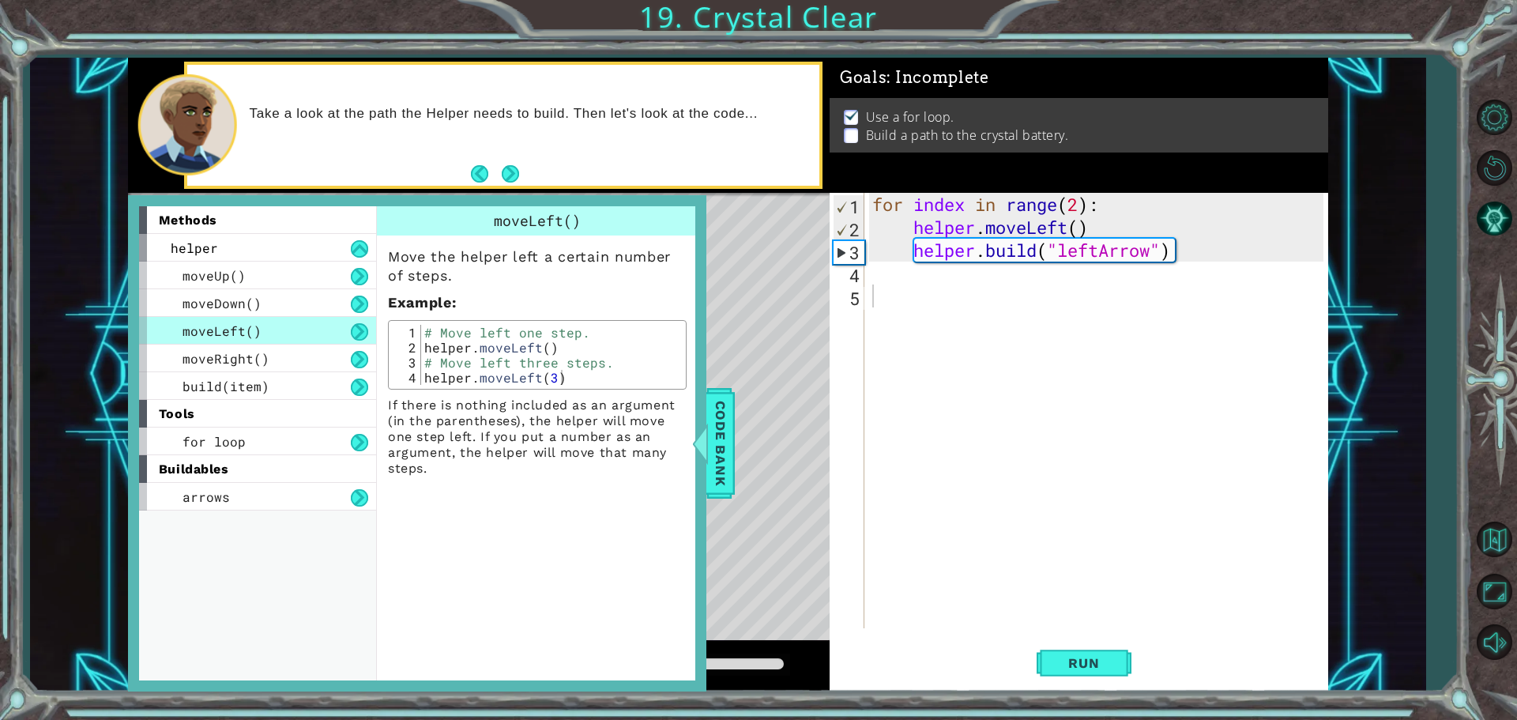
drag, startPoint x: 362, startPoint y: 333, endPoint x: 375, endPoint y: 333, distance: 12.7
click at [362, 333] on button at bounding box center [359, 331] width 17 height 17
drag, startPoint x: 537, startPoint y: 384, endPoint x: 530, endPoint y: 378, distance: 9.0
click at [537, 382] on div "# Move left one step. helper . moveLeft ( ) # Move left three steps. helper . m…" at bounding box center [551, 370] width 261 height 90
click at [520, 371] on div "# Move left one step. helper . moveLeft ( ) # Move left three steps. helper . m…" at bounding box center [551, 370] width 261 height 90
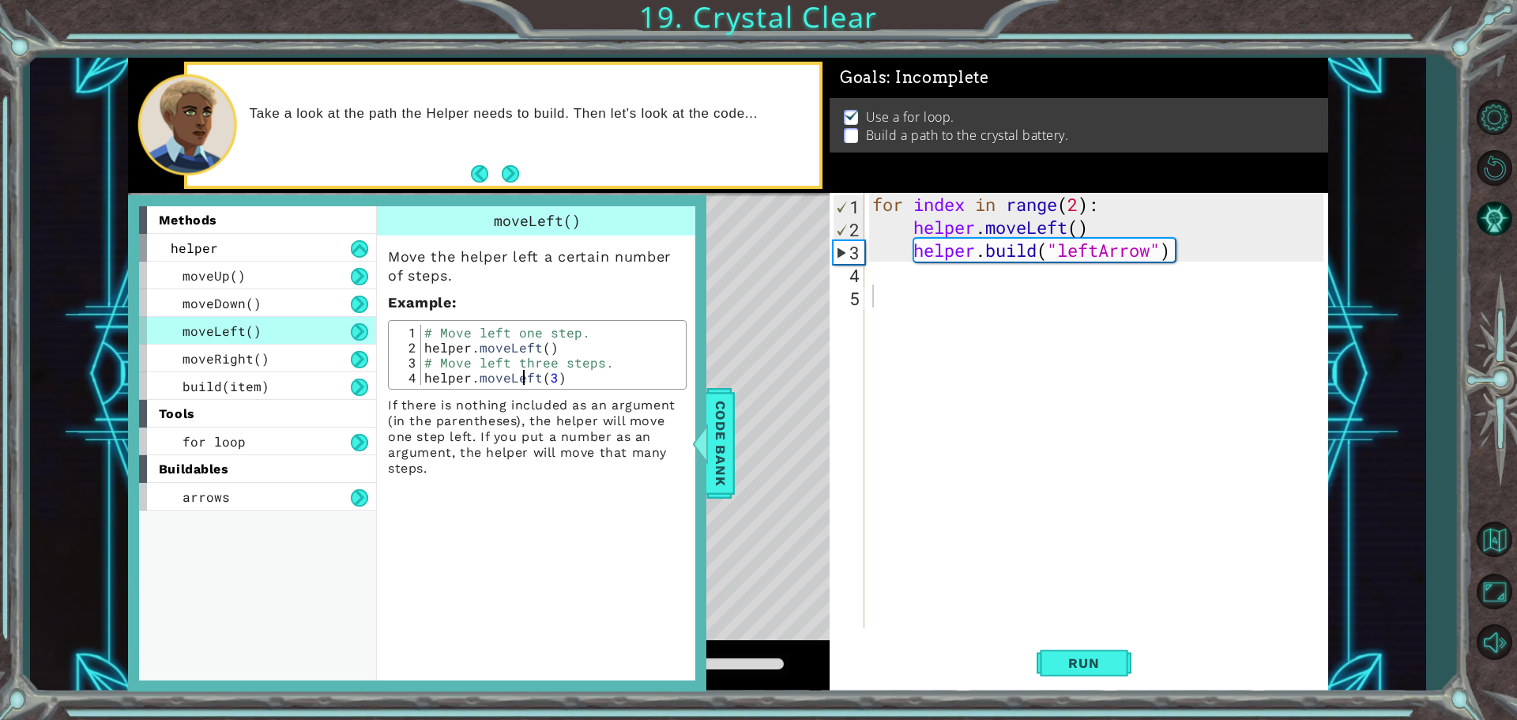
click at [504, 372] on div "# Move left one step. helper . moveLeft ( ) # Move left three steps. helper . m…" at bounding box center [551, 370] width 261 height 90
type textarea "# Move left three steps. helper.moveLeft(3)"
click at [621, 390] on div "# Move left three steps. helper.moveLeft(3) 1 2 3 4 # Move left one step. helpe…" at bounding box center [537, 355] width 299 height 70
click at [582, 442] on p "If there is nothing included as an argument (in the parentheses), the helper wi…" at bounding box center [537, 436] width 299 height 79
click at [564, 499] on div "moveLeft() Move the helper left a certain number of steps. Example : # Move lef…" at bounding box center [539, 442] width 326 height 473
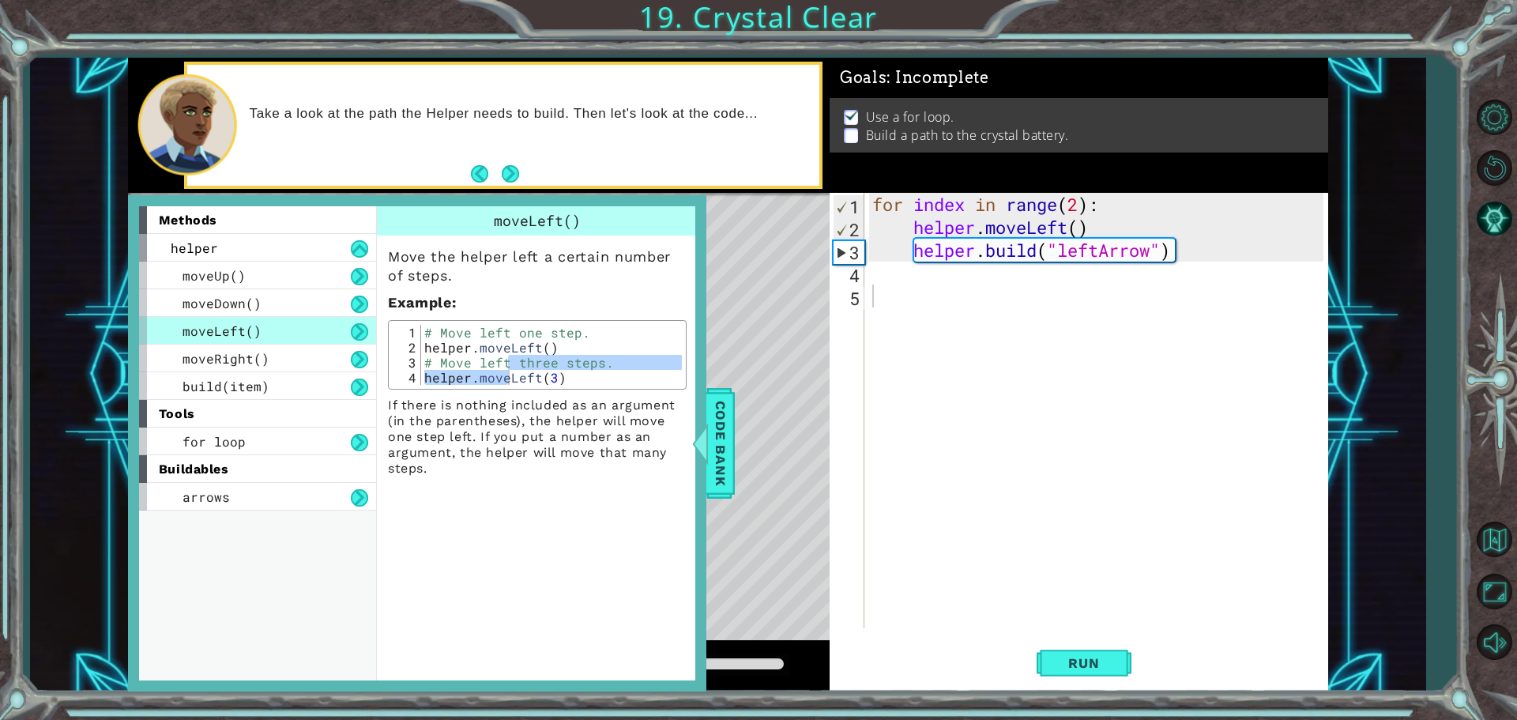
click at [489, 480] on div "moveLeft() Move the helper left a certain number of steps. Example : # Move lef…" at bounding box center [537, 345] width 321 height 278
drag, startPoint x: 267, startPoint y: 337, endPoint x: 275, endPoint y: 337, distance: 7.9
click at [273, 337] on div "moveLeft()" at bounding box center [257, 331] width 237 height 28
click at [293, 319] on div "moveLeft()" at bounding box center [257, 331] width 237 height 28
click at [356, 334] on button at bounding box center [359, 331] width 17 height 17
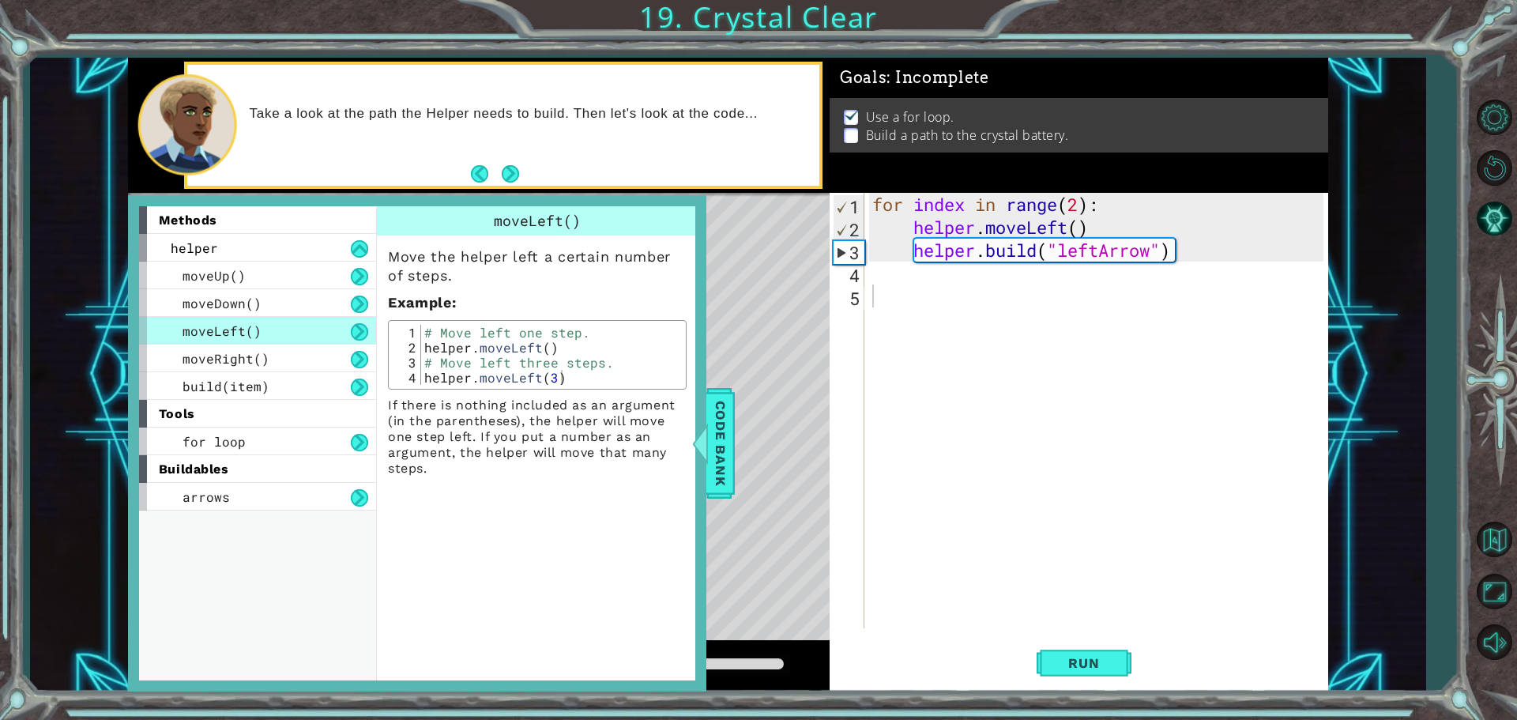
click at [356, 334] on button at bounding box center [359, 331] width 17 height 17
click at [250, 347] on div "moveRight()" at bounding box center [257, 359] width 237 height 28
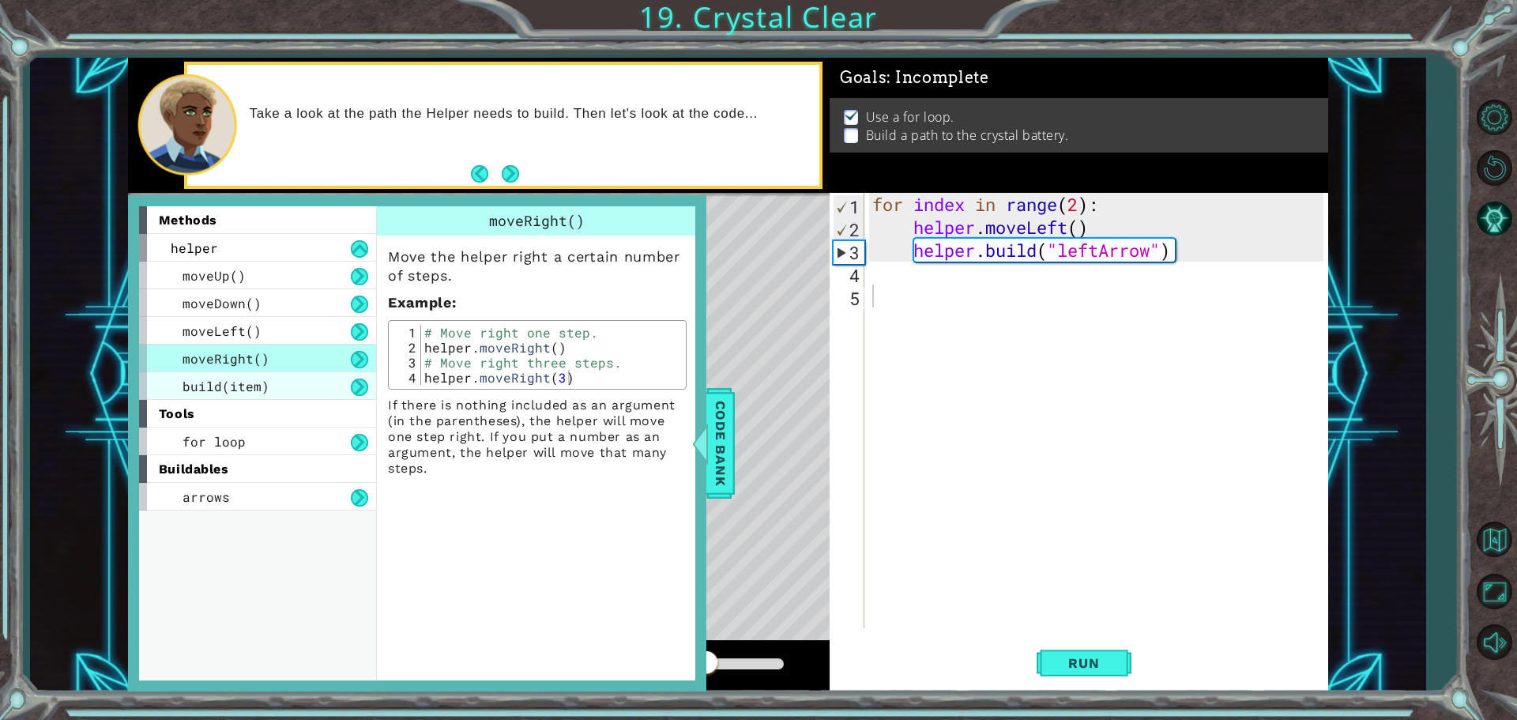
click at [239, 387] on span "build(item)" at bounding box center [226, 386] width 87 height 17
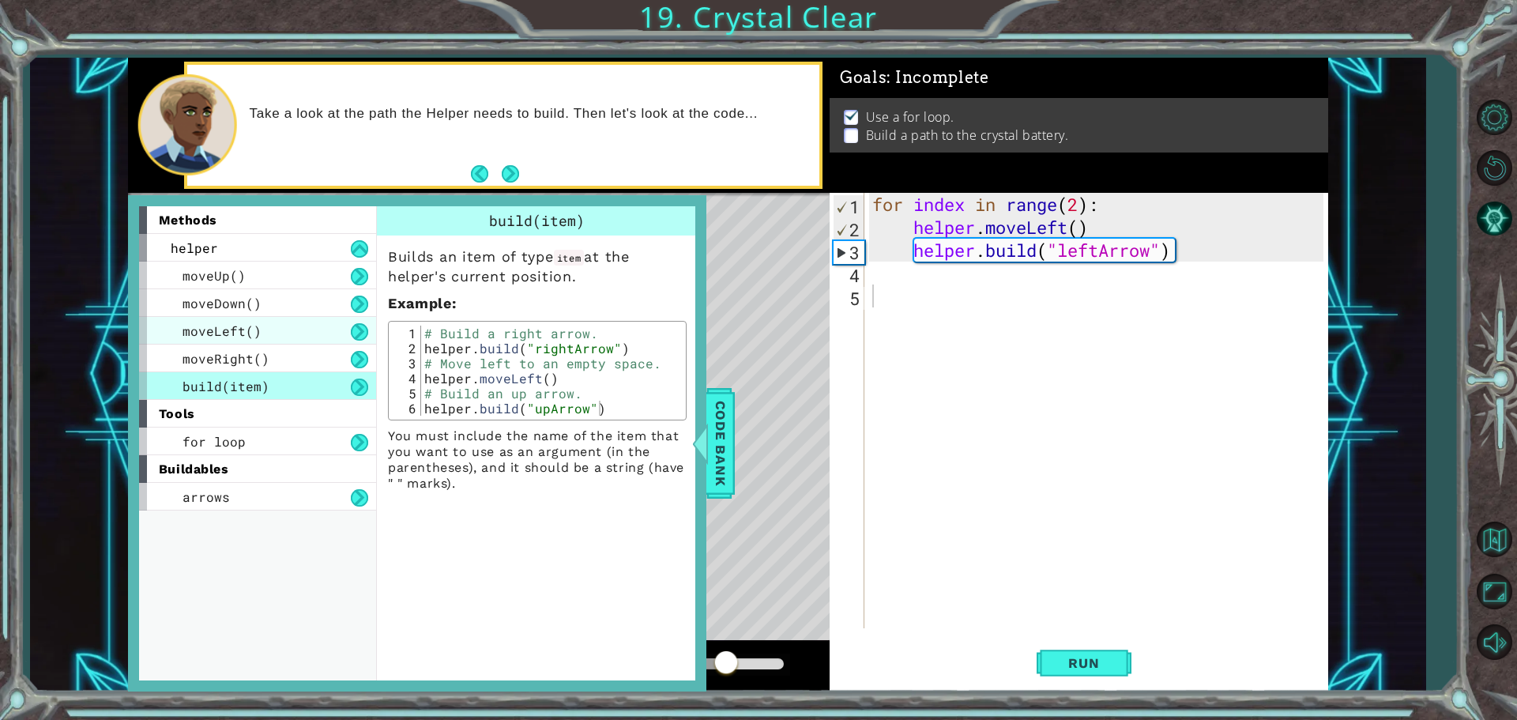
click at [243, 327] on span "moveLeft()" at bounding box center [222, 330] width 79 height 17
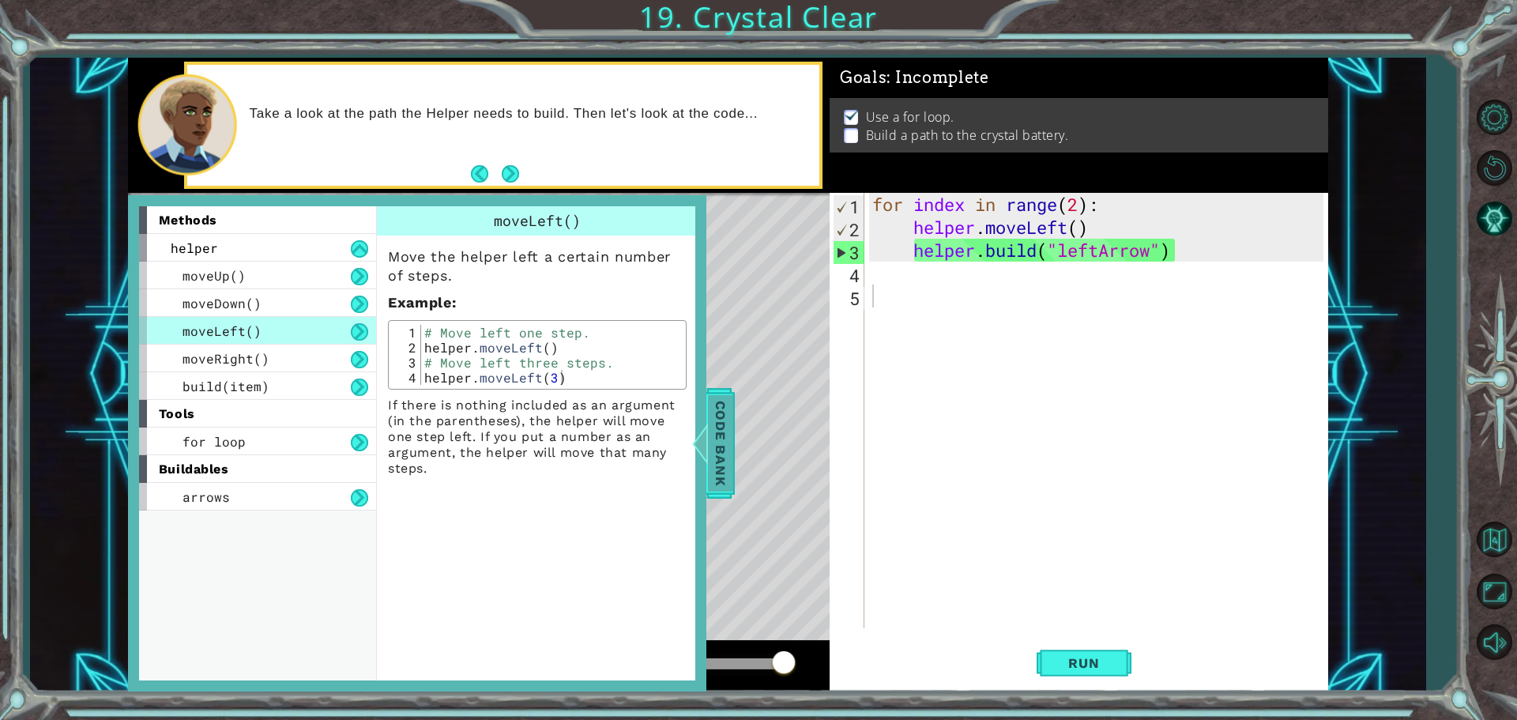
click at [715, 415] on span "Code Bank" at bounding box center [720, 443] width 25 height 96
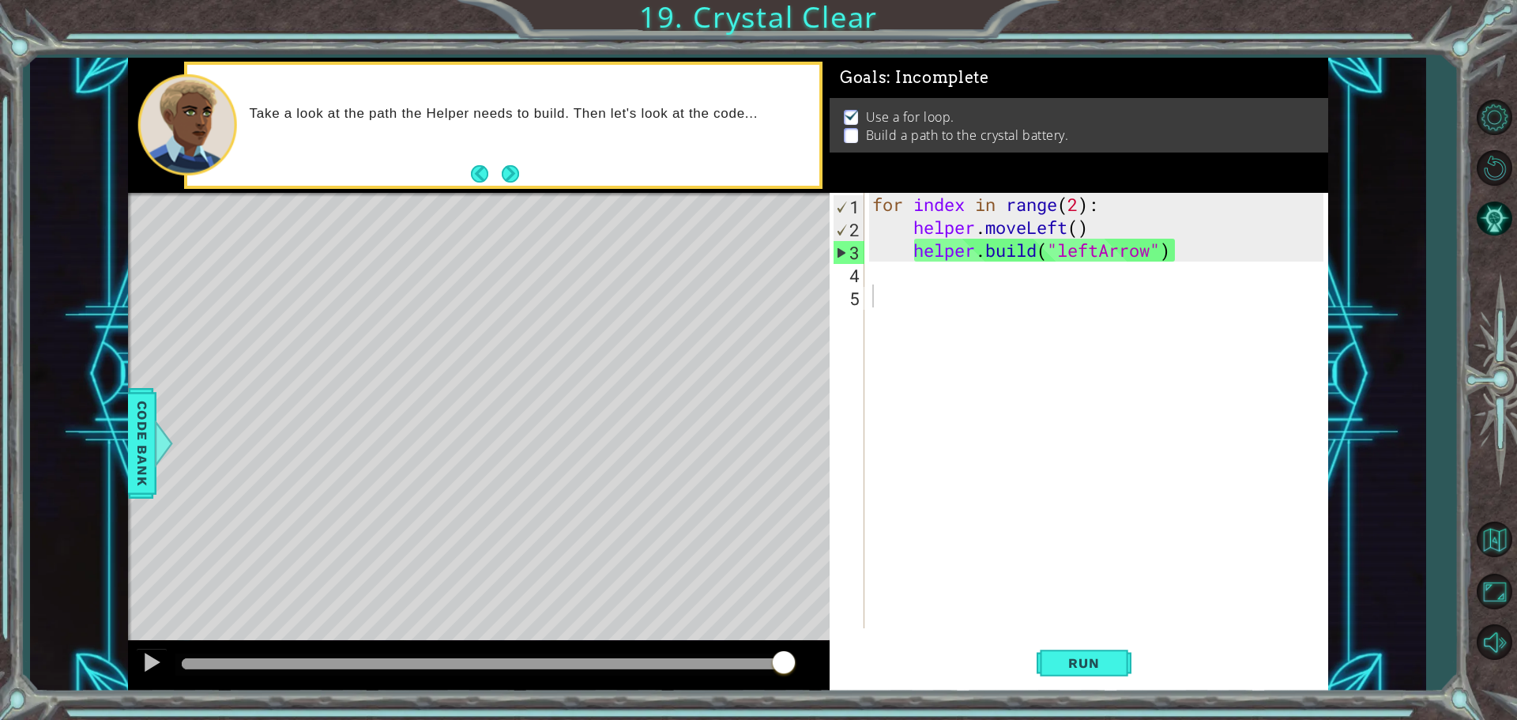
click at [1067, 281] on div "for index in range ( 2 ) : helper . moveLeft ( ) helper . build ( "leftArrow" )" at bounding box center [1100, 433] width 462 height 481
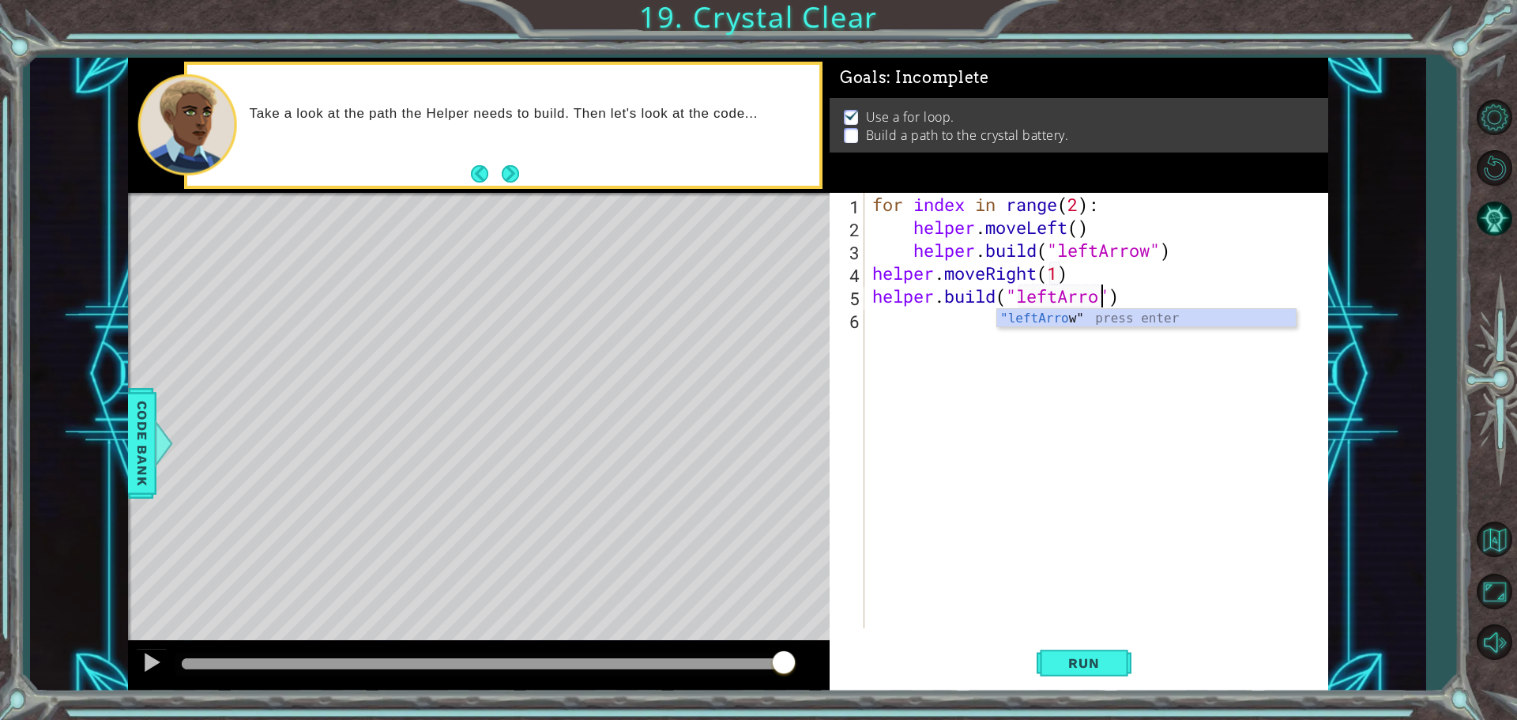
scroll to position [0, 10]
type textarea "[DOMAIN_NAME]("leftArrow")"
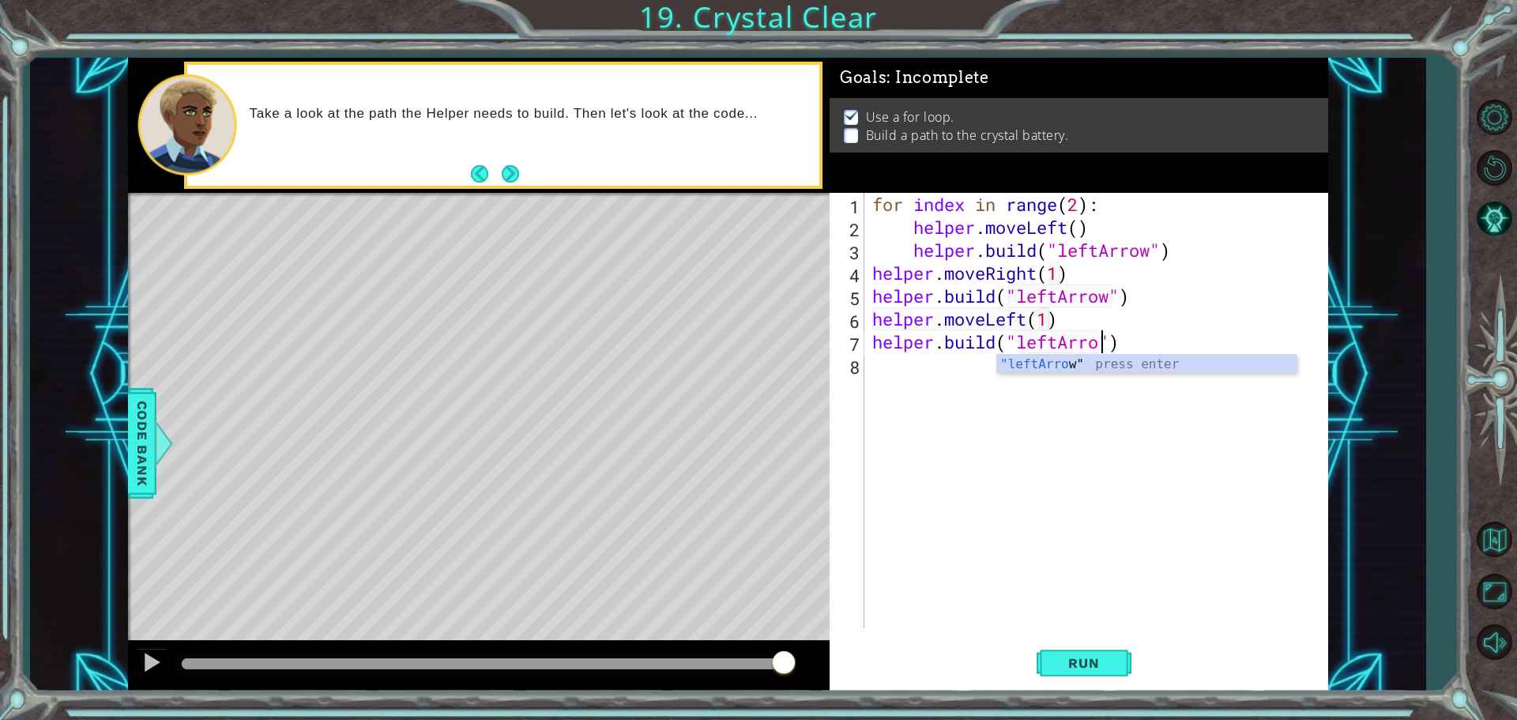
type textarea "[DOMAIN_NAME]("leftArrow")"
click at [1116, 666] on button "Run" at bounding box center [1084, 663] width 95 height 50
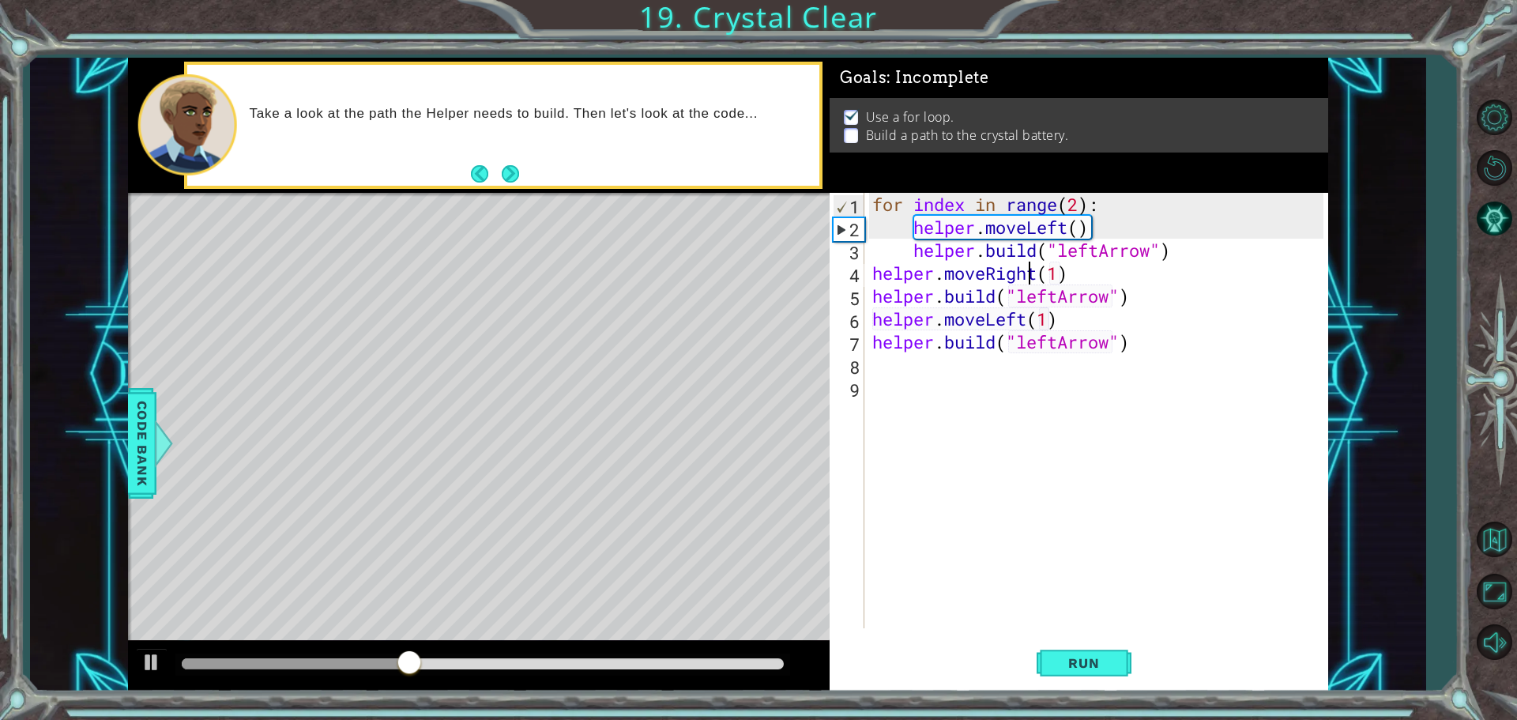
click at [1030, 272] on div "for index in range ( 2 ) : helper . moveLeft ( ) helper . build ( "leftArrow" )…" at bounding box center [1100, 433] width 462 height 481
click at [1003, 273] on div "for index in range ( 2 ) : helper . moveLeft ( ) helper . build ( "leftArrow" )…" at bounding box center [1100, 433] width 462 height 481
click at [1038, 266] on div "for index in range ( 2 ) : helper . moveLeft ( ) helper . build ( "leftArrow" )…" at bounding box center [1100, 433] width 462 height 481
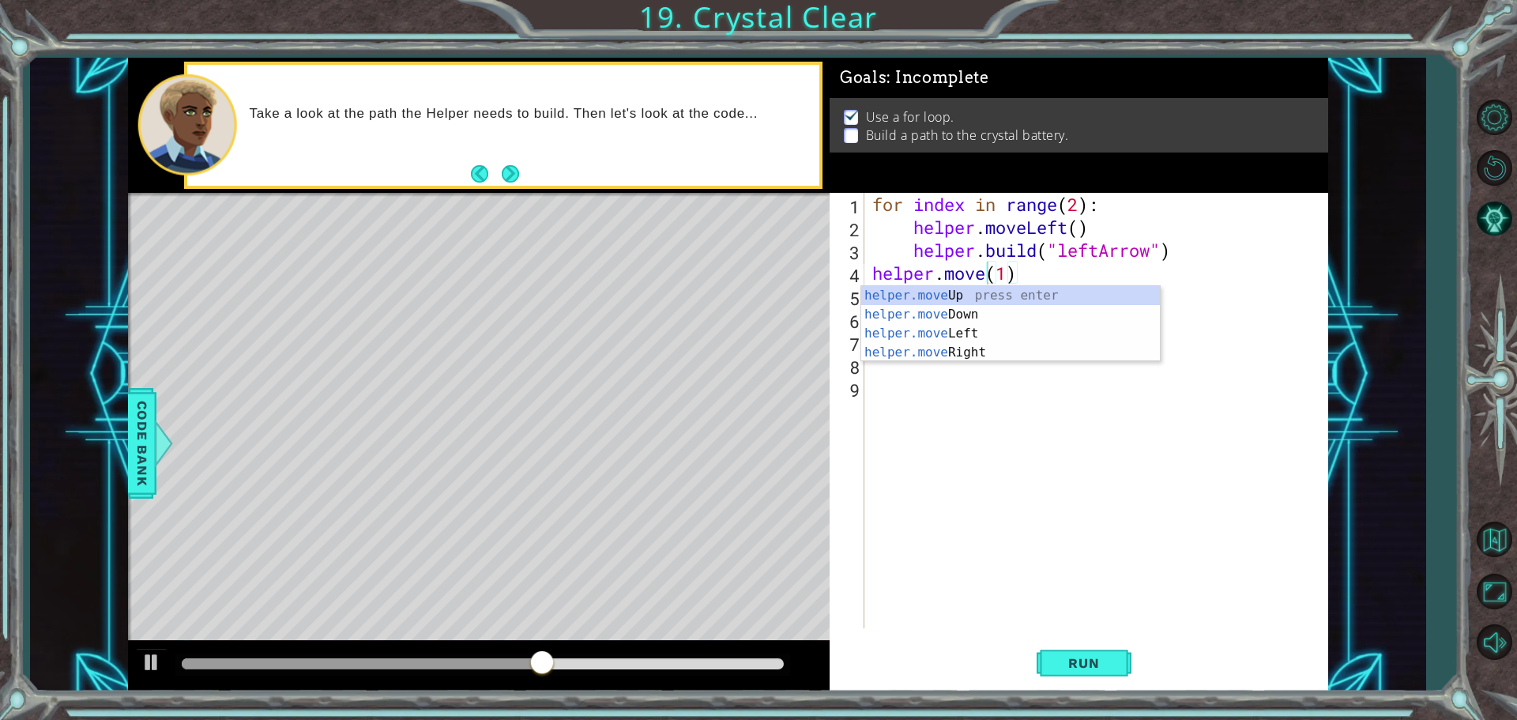
click at [1439, 292] on div "1 ההההההההההההההההההההההההההההההההההההההההההההההההההההההההההההההההההההההההההההה…" at bounding box center [758, 360] width 1517 height 720
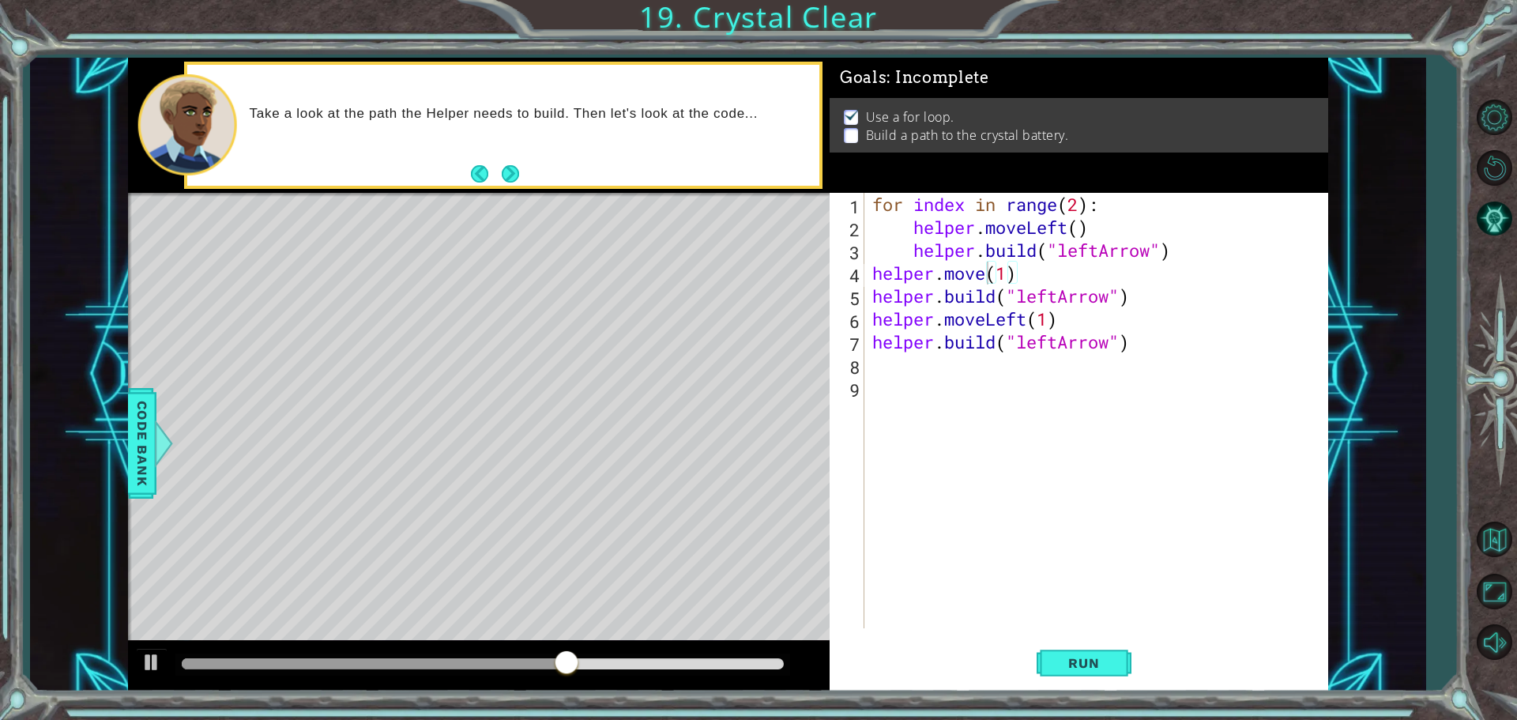
click at [1002, 281] on div "for index in range ( 2 ) : helper . moveLeft ( ) helper . build ( "leftArrow" )…" at bounding box center [1100, 433] width 462 height 481
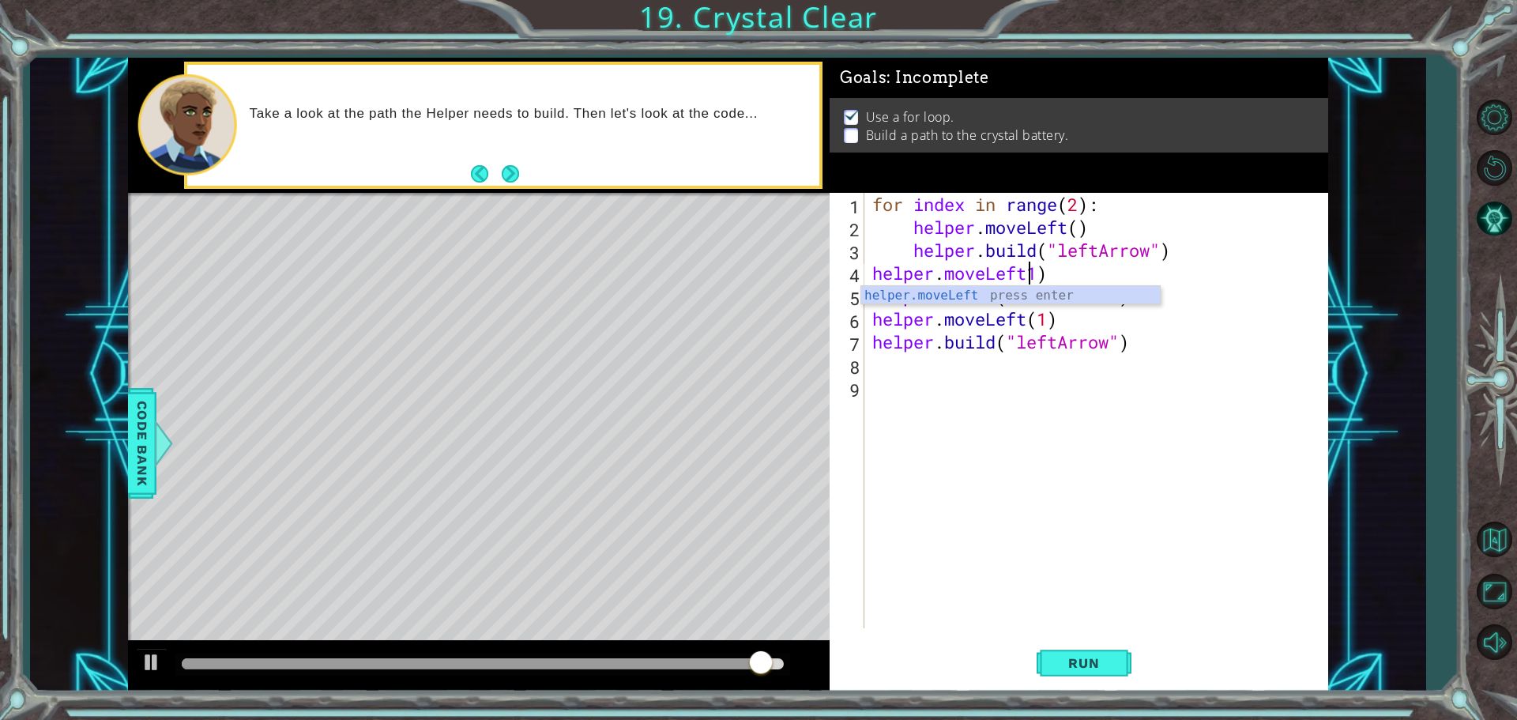
scroll to position [0, 7]
type textarea "helper.moveLeft(1)"
click at [1101, 663] on span "Run" at bounding box center [1083, 663] width 62 height 16
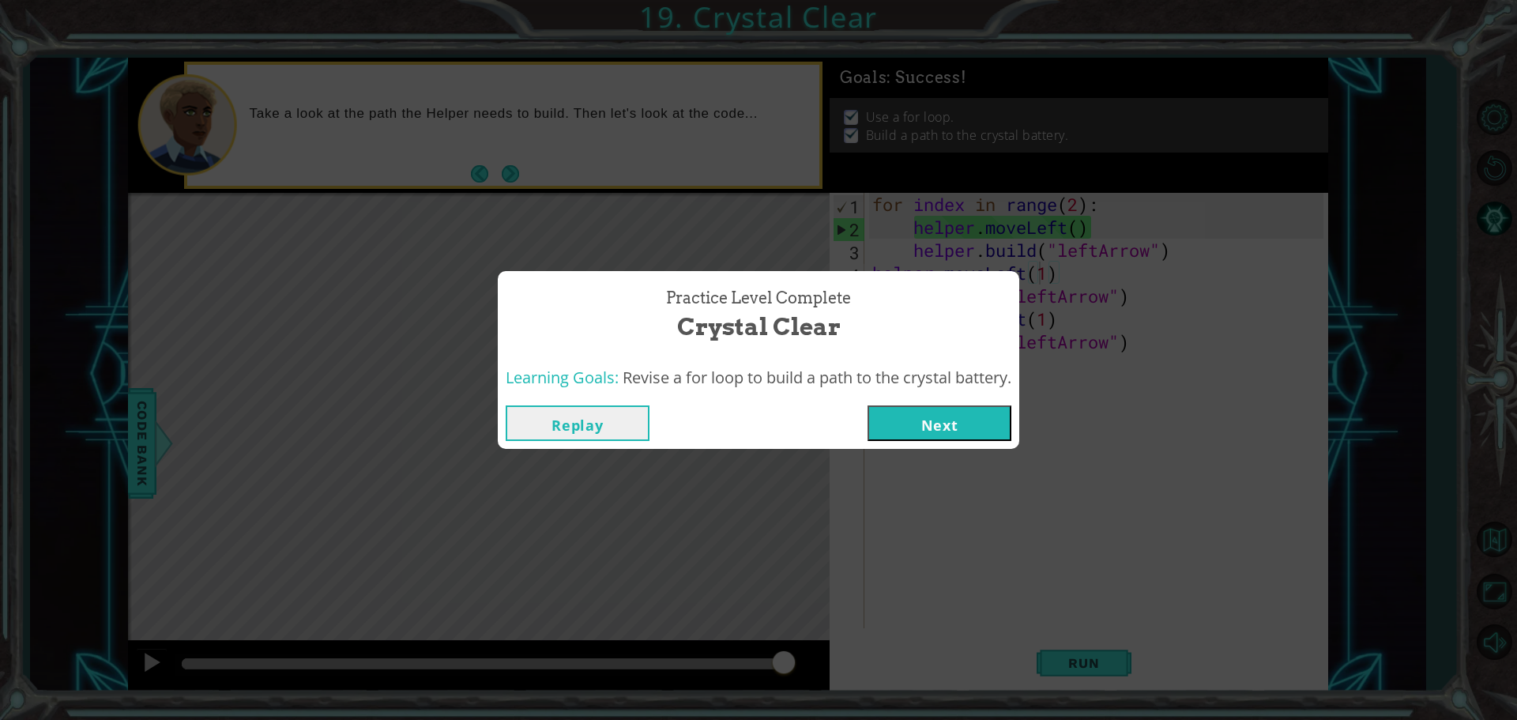
click at [960, 420] on button "Next" at bounding box center [940, 423] width 144 height 36
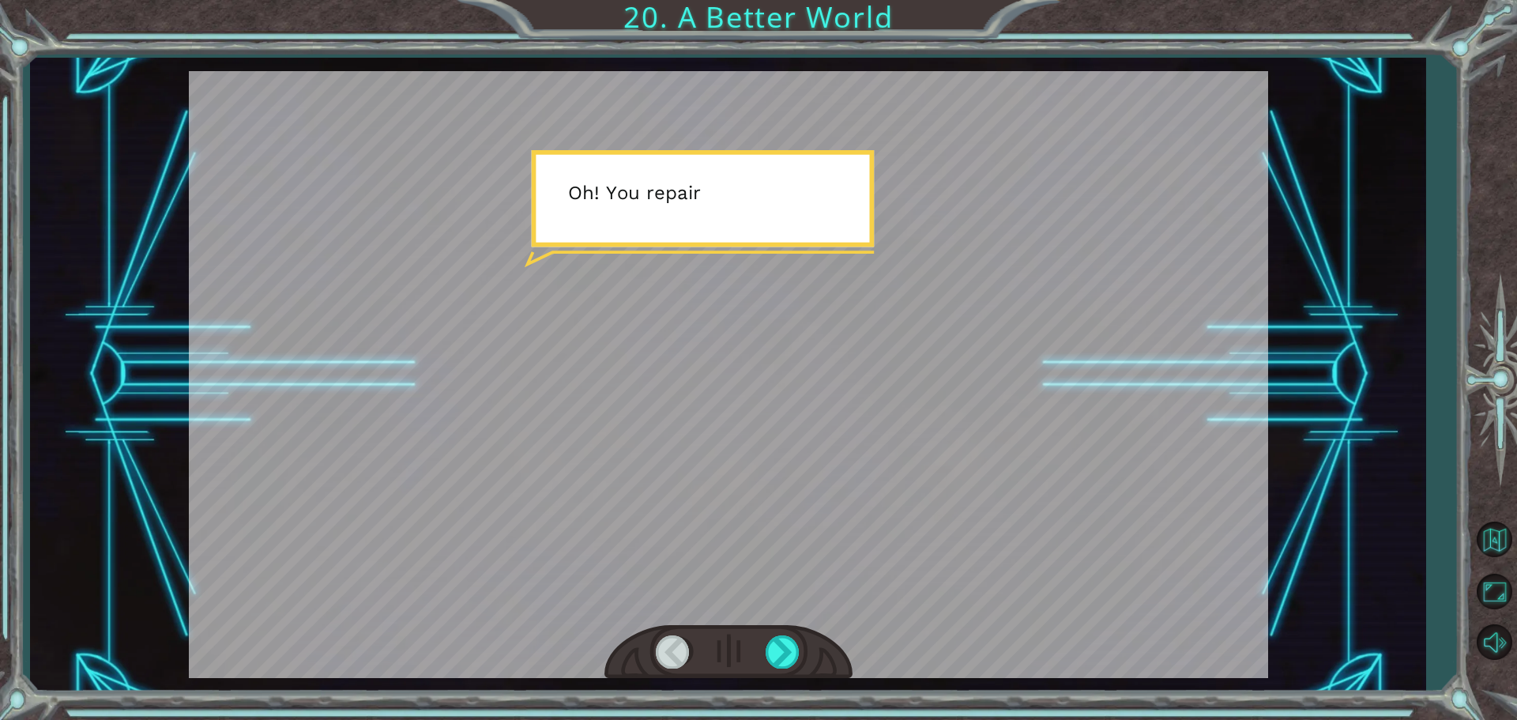
click at [720, 397] on div at bounding box center [728, 374] width 1079 height 607
click at [1065, 484] on div at bounding box center [728, 374] width 1079 height 607
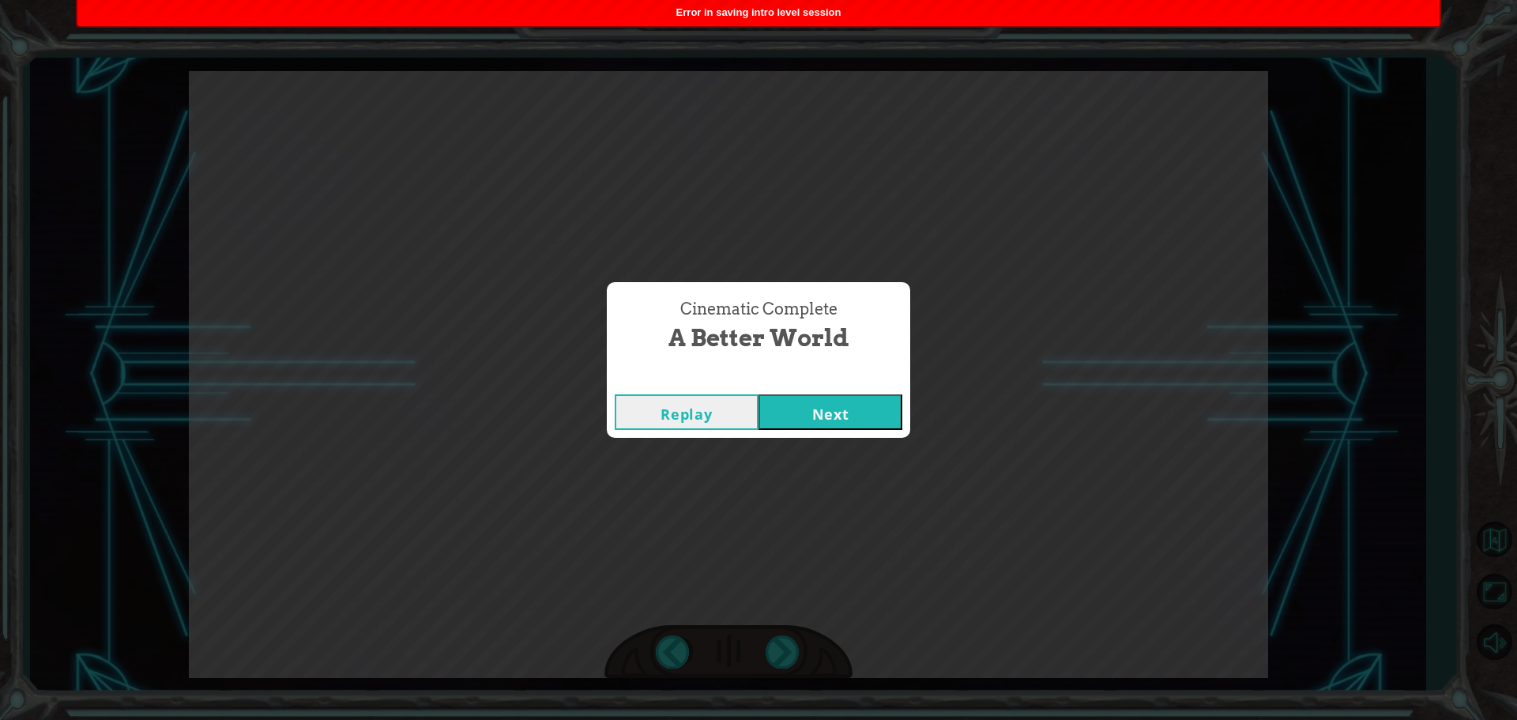
click at [837, 426] on button "Next" at bounding box center [831, 412] width 144 height 36
